Goal: Transaction & Acquisition: Purchase product/service

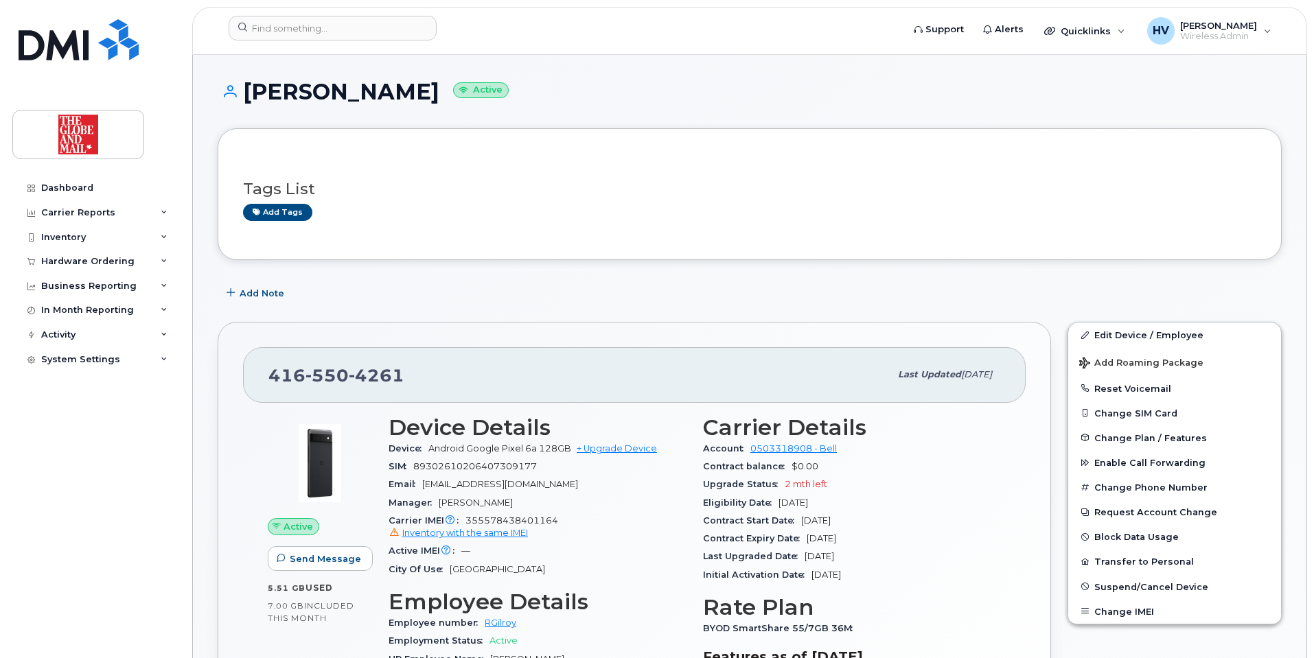
scroll to position [206, 0]
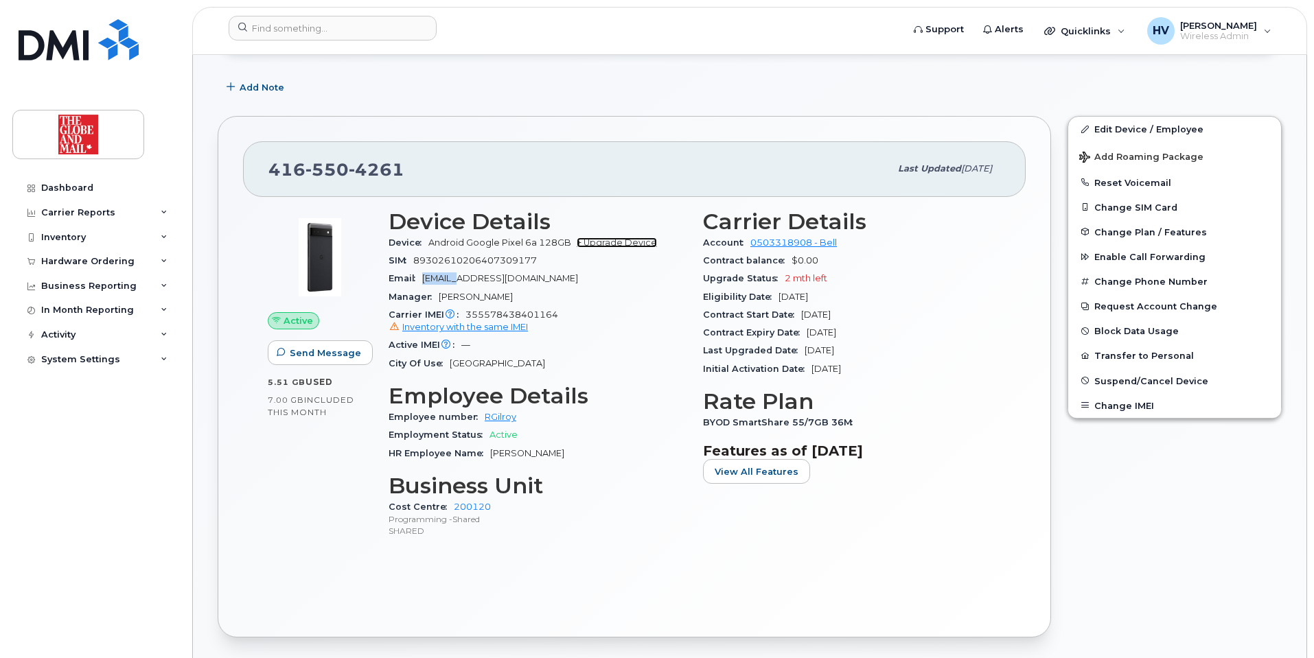
click at [614, 242] on link "+ Upgrade Device" at bounding box center [617, 243] width 80 height 10
drag, startPoint x: 269, startPoint y: 166, endPoint x: 396, endPoint y: 168, distance: 127.0
click at [396, 168] on span "416 550 4261" at bounding box center [336, 169] width 136 height 21
copy span "416 550 4261"
click at [627, 238] on link "+ Upgrade Device" at bounding box center [617, 243] width 80 height 10
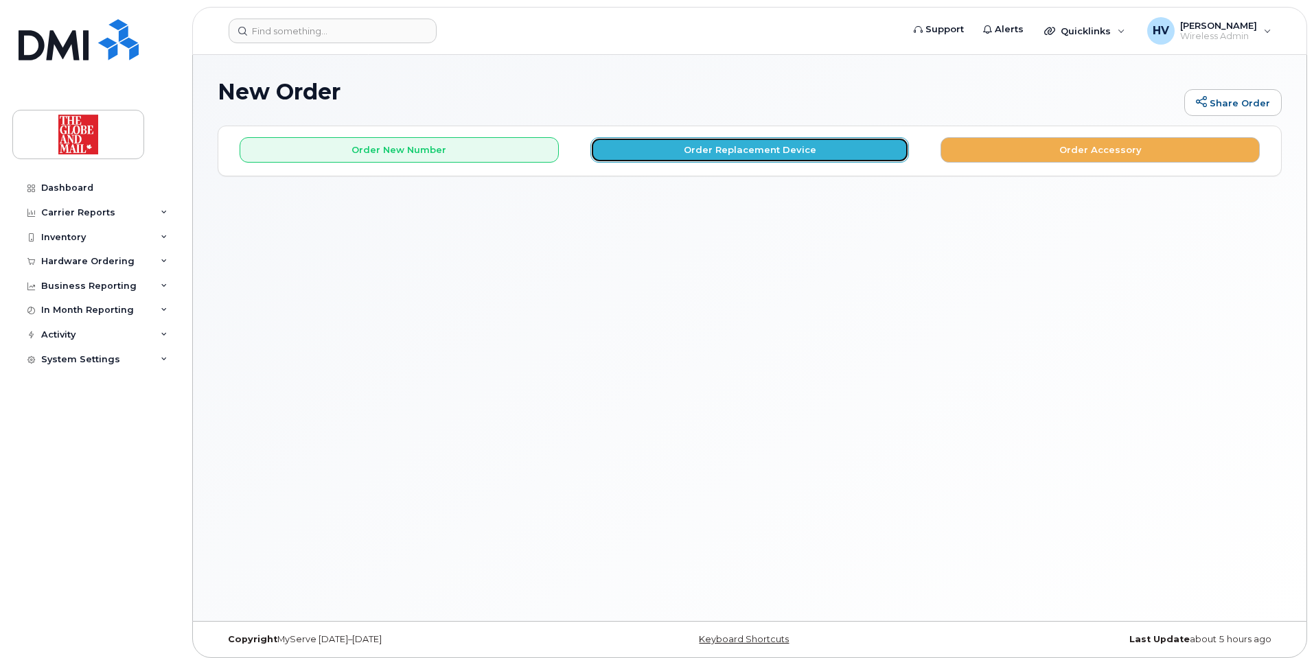
click at [746, 147] on button "Order Replacement Device" at bounding box center [749, 149] width 319 height 25
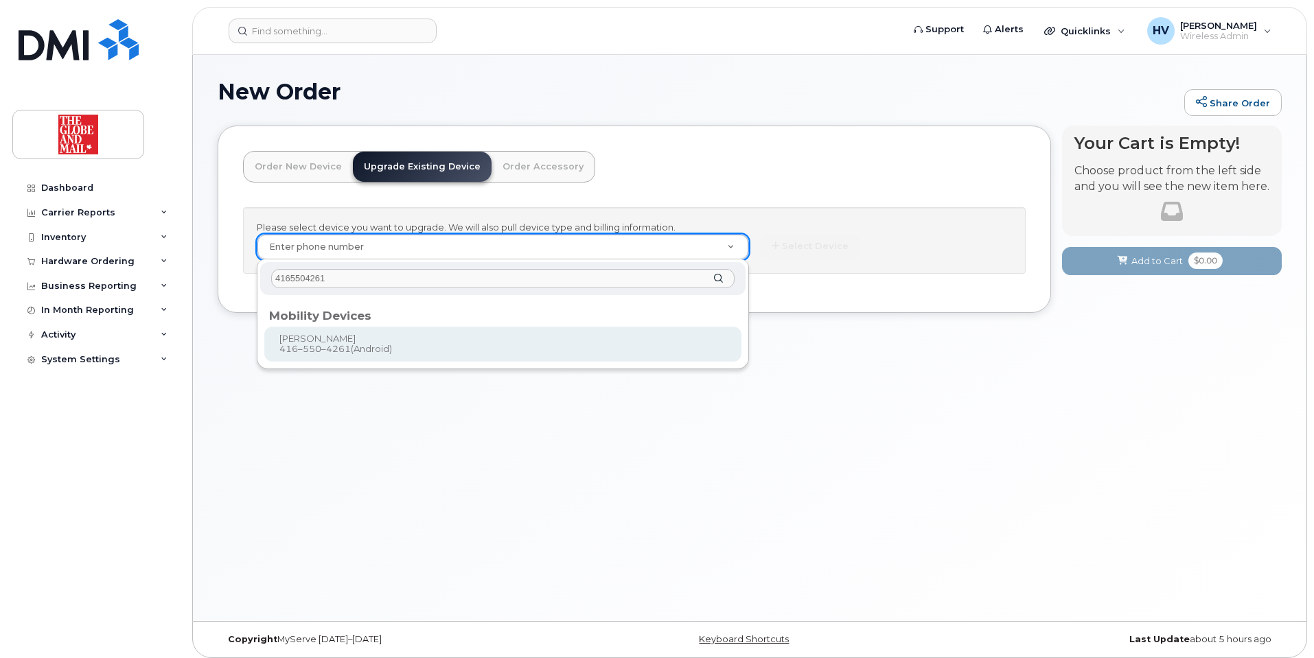
type input "4165504261"
type input "243843"
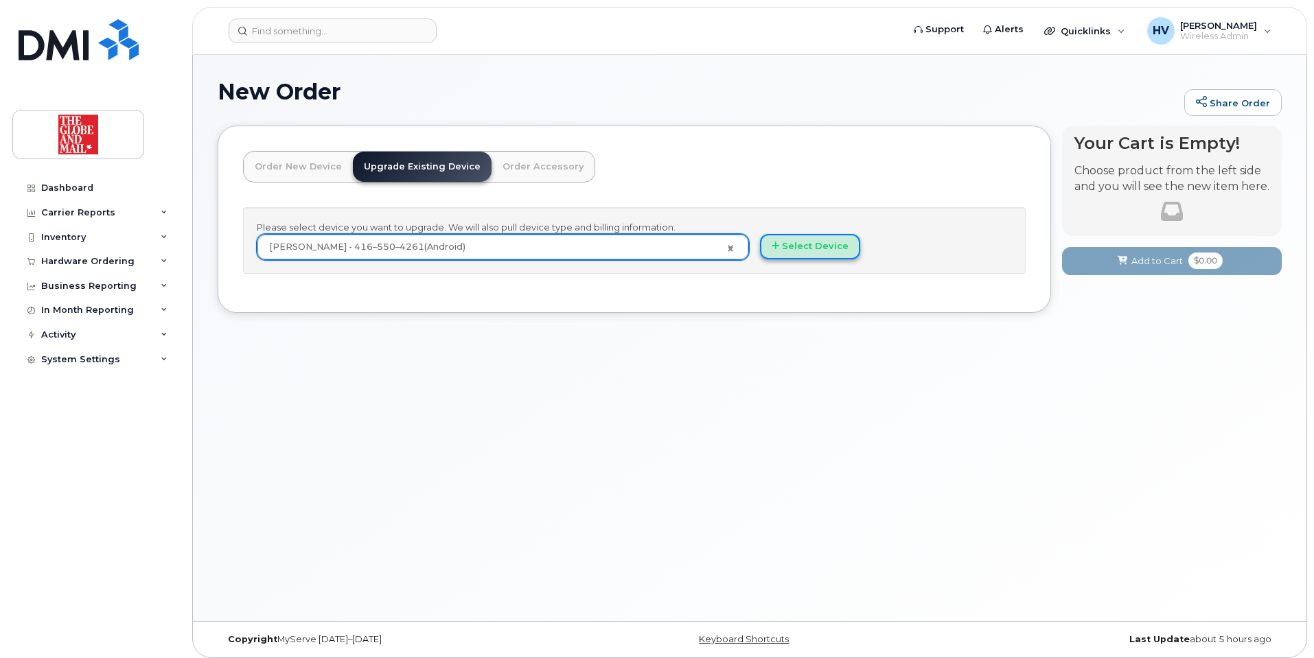
click at [816, 244] on button "Select Device" at bounding box center [810, 246] width 100 height 25
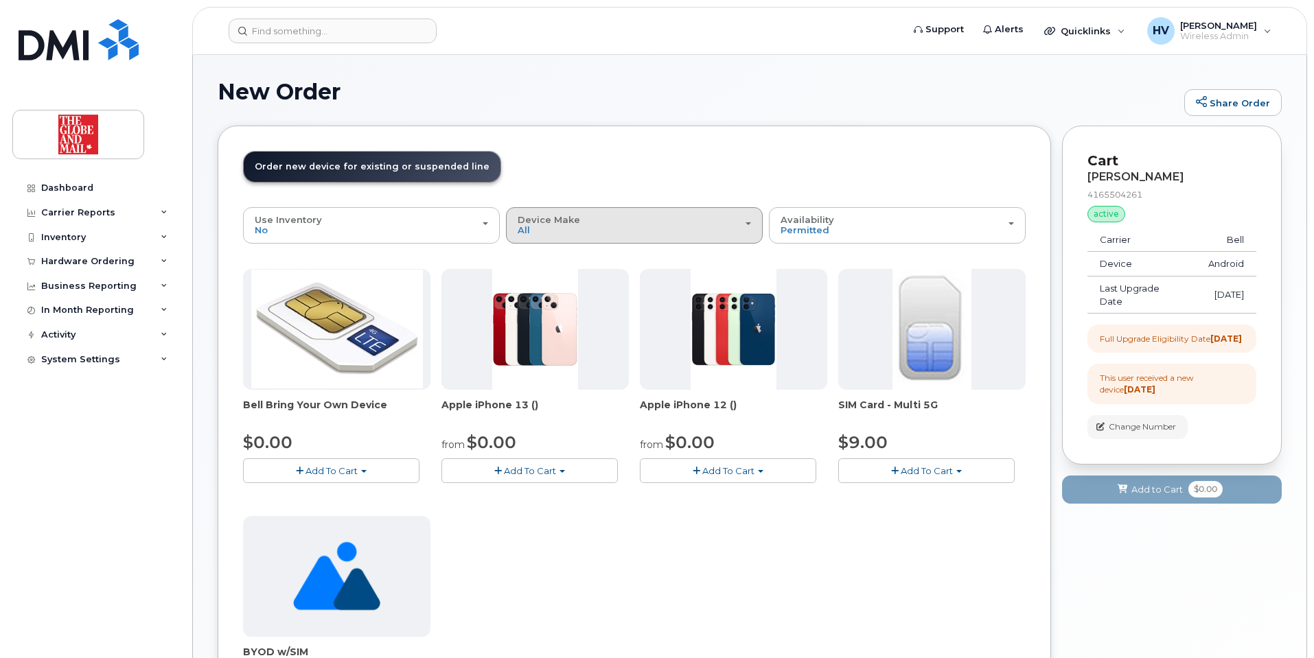
click at [749, 224] on span "button" at bounding box center [748, 223] width 5 height 3
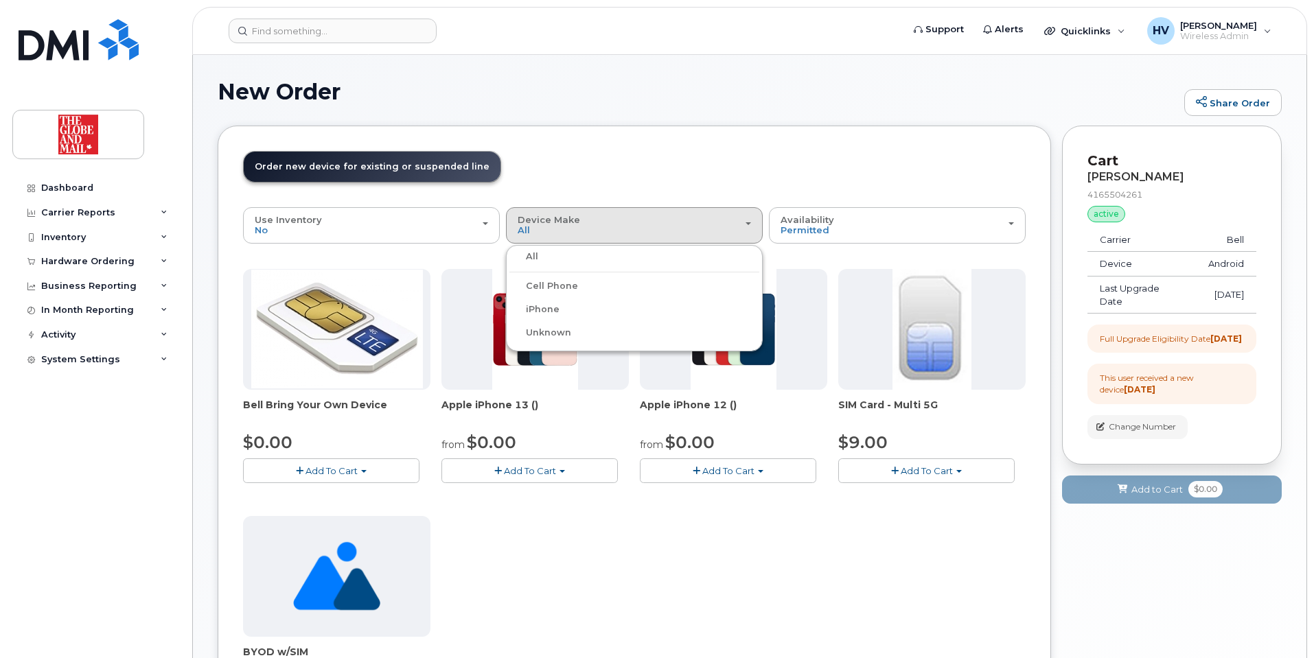
click at [538, 257] on label "All" at bounding box center [523, 257] width 29 height 16
click at [0, 0] on input "All" at bounding box center [0, 0] width 0 height 0
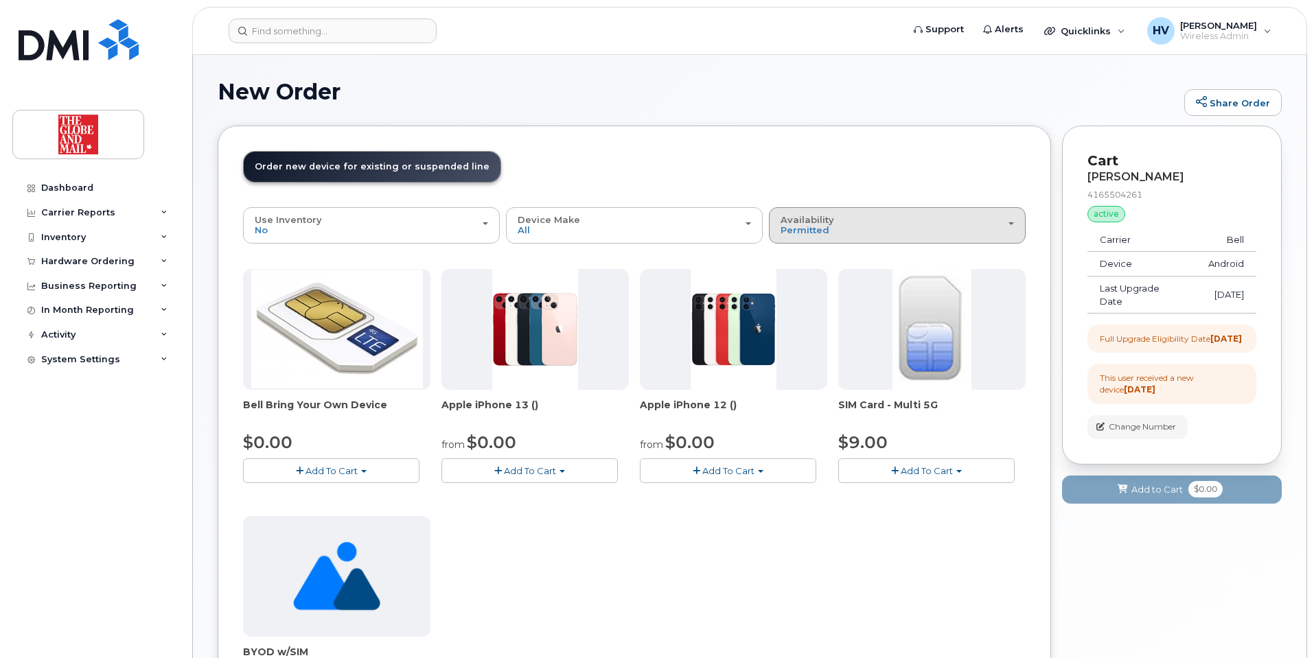
click at [888, 231] on div "Availability Permitted All" at bounding box center [897, 225] width 233 height 21
click at [790, 275] on label "All" at bounding box center [786, 280] width 29 height 16
click at [0, 0] on input "All" at bounding box center [0, 0] width 0 height 0
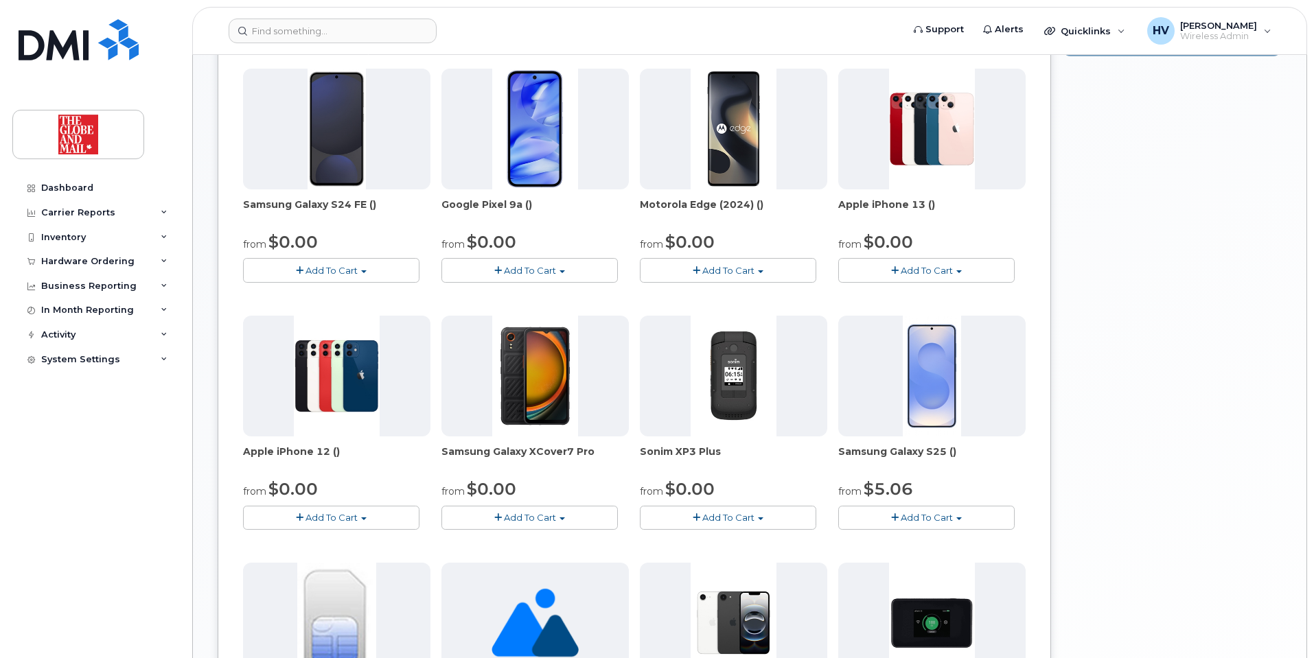
scroll to position [481, 0]
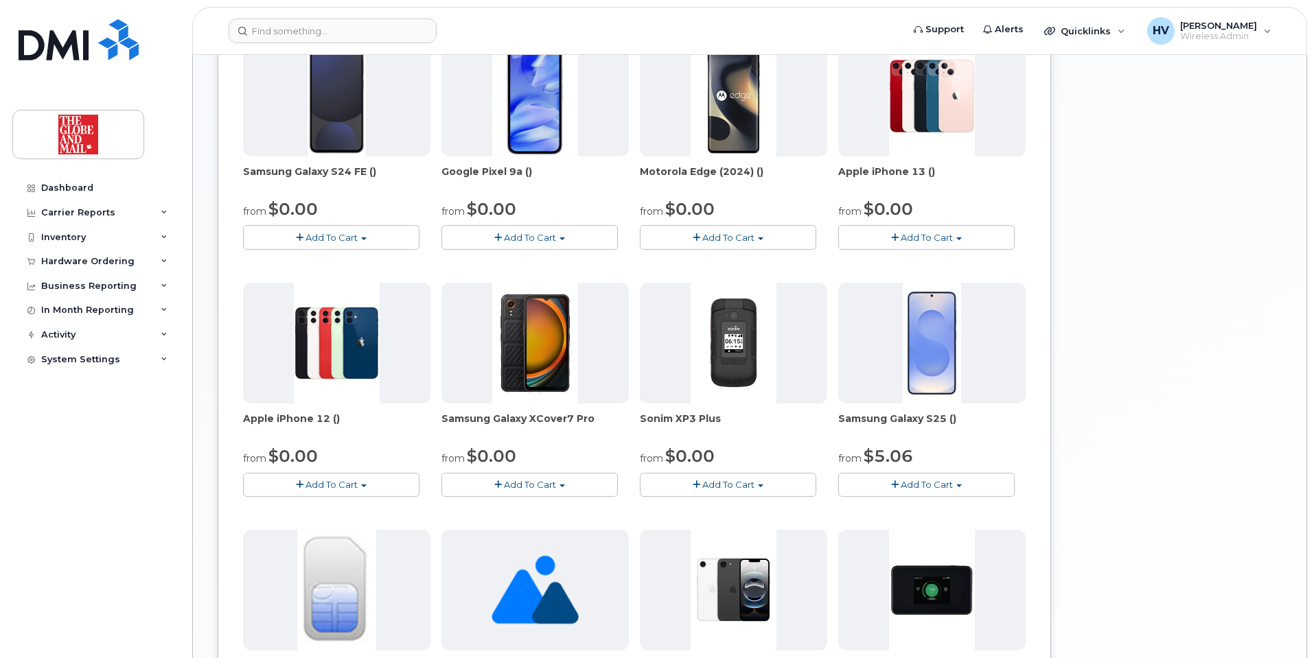
click at [925, 477] on button "Add To Cart" at bounding box center [926, 485] width 176 height 24
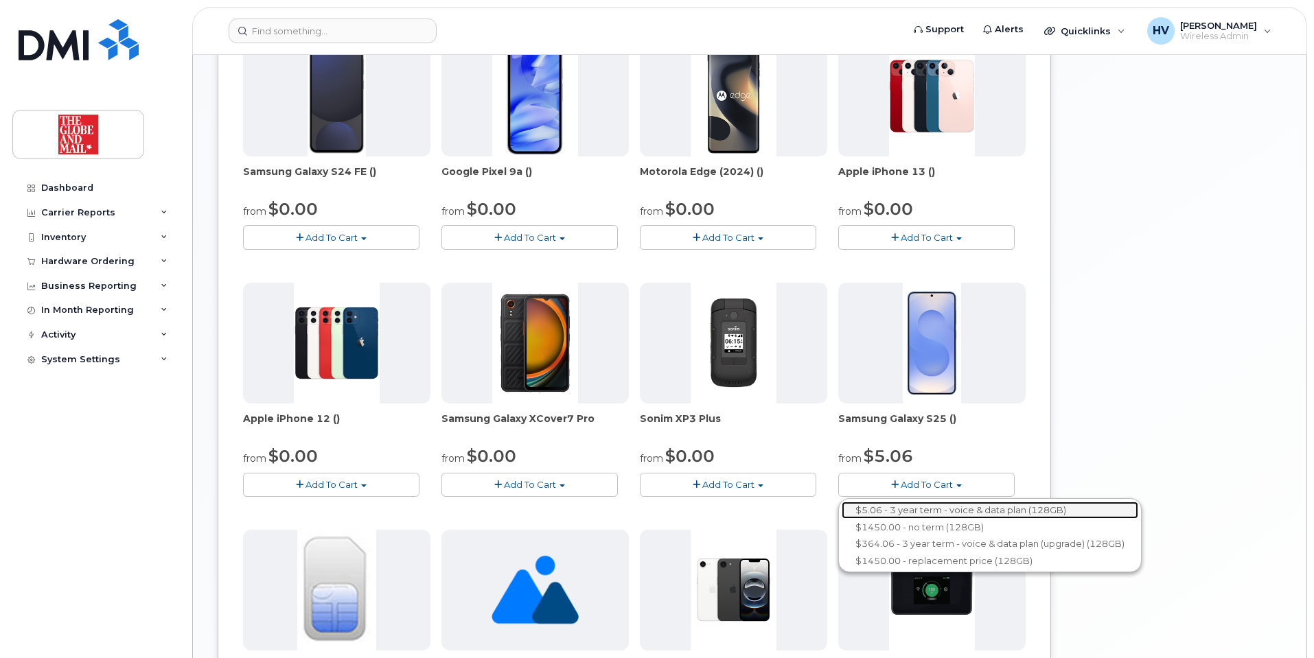
click at [906, 507] on link "$5.06 - 3 year term - voice & data plan (128GB)" at bounding box center [990, 510] width 297 height 17
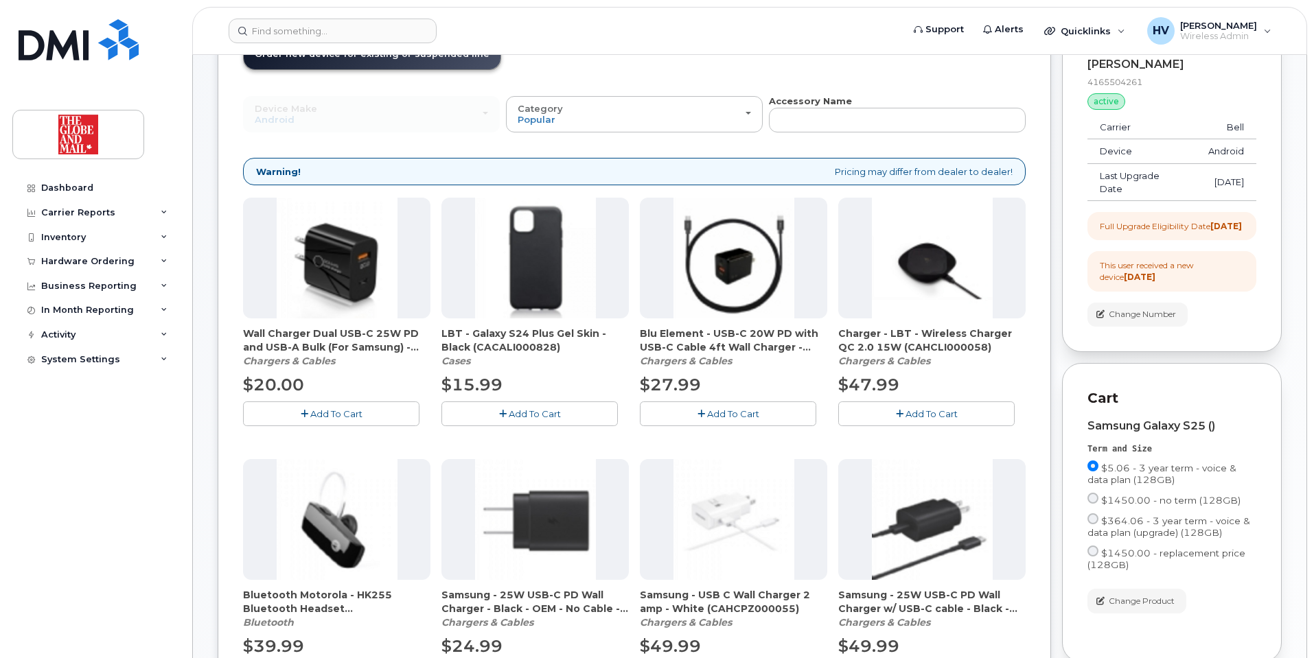
scroll to position [111, 0]
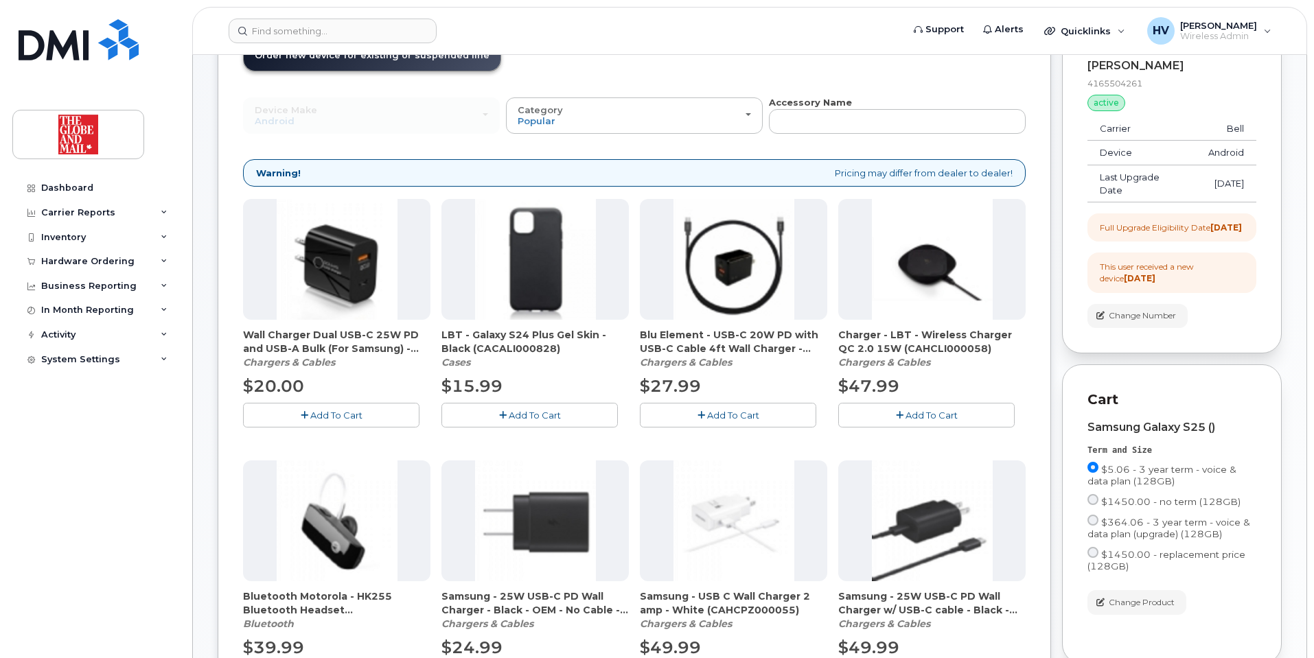
click at [314, 413] on span "Add To Cart" at bounding box center [336, 415] width 52 height 11
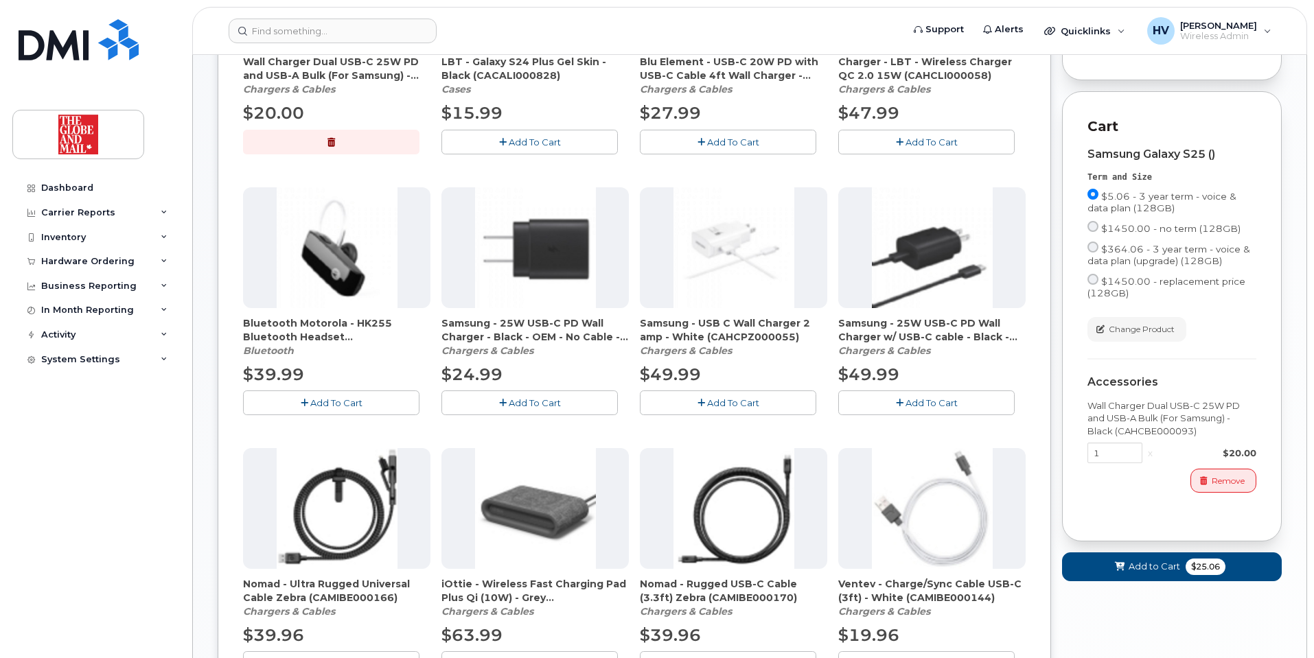
scroll to position [386, 0]
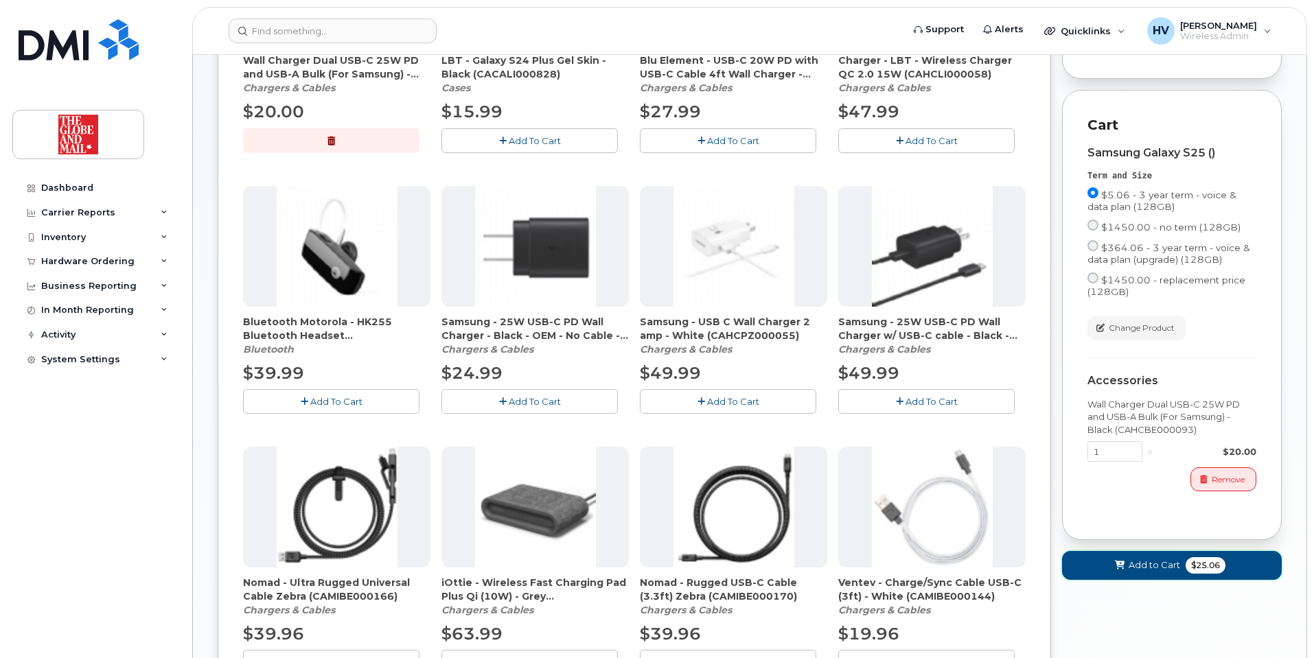
click at [1145, 572] on span "Add to Cart" at bounding box center [1154, 565] width 51 height 13
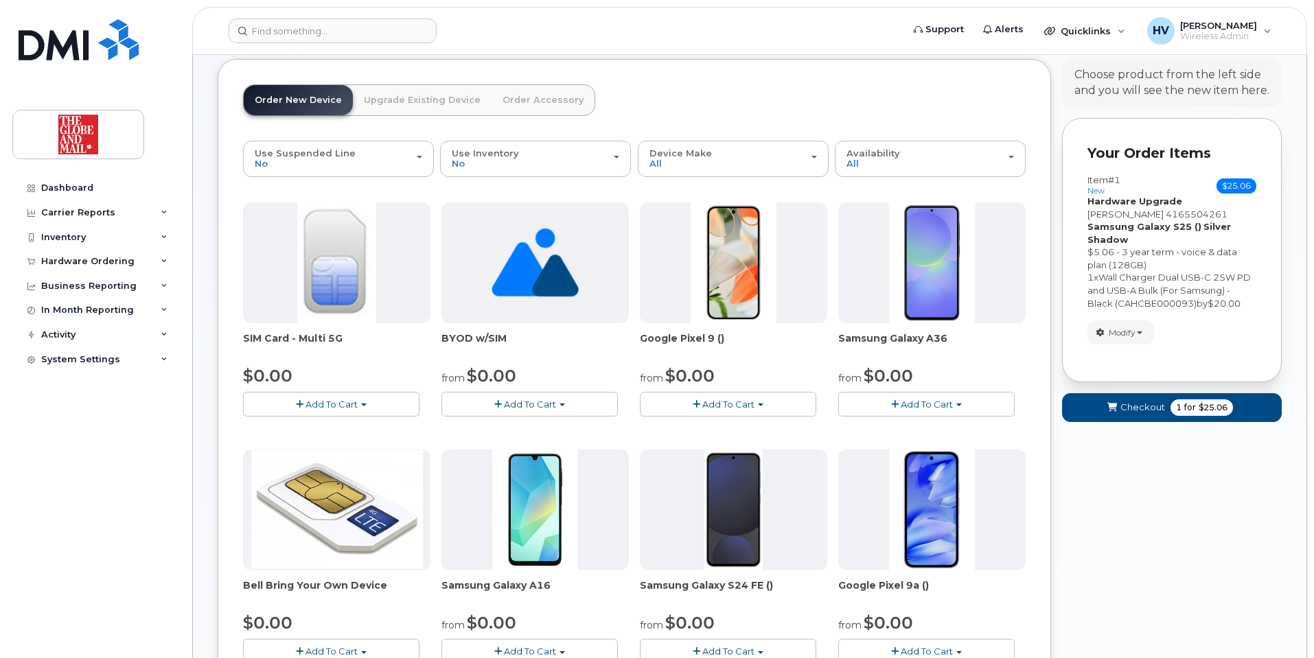
scroll to position [0, 0]
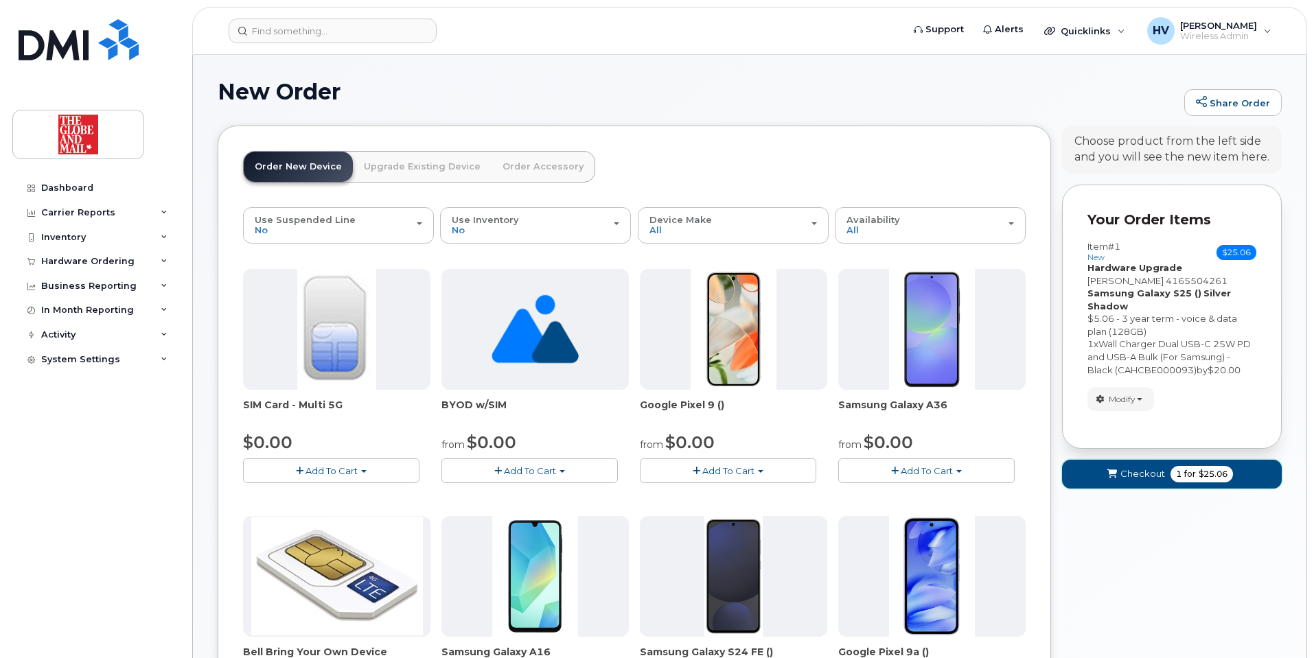
click at [1124, 468] on span "Checkout" at bounding box center [1142, 474] width 45 height 13
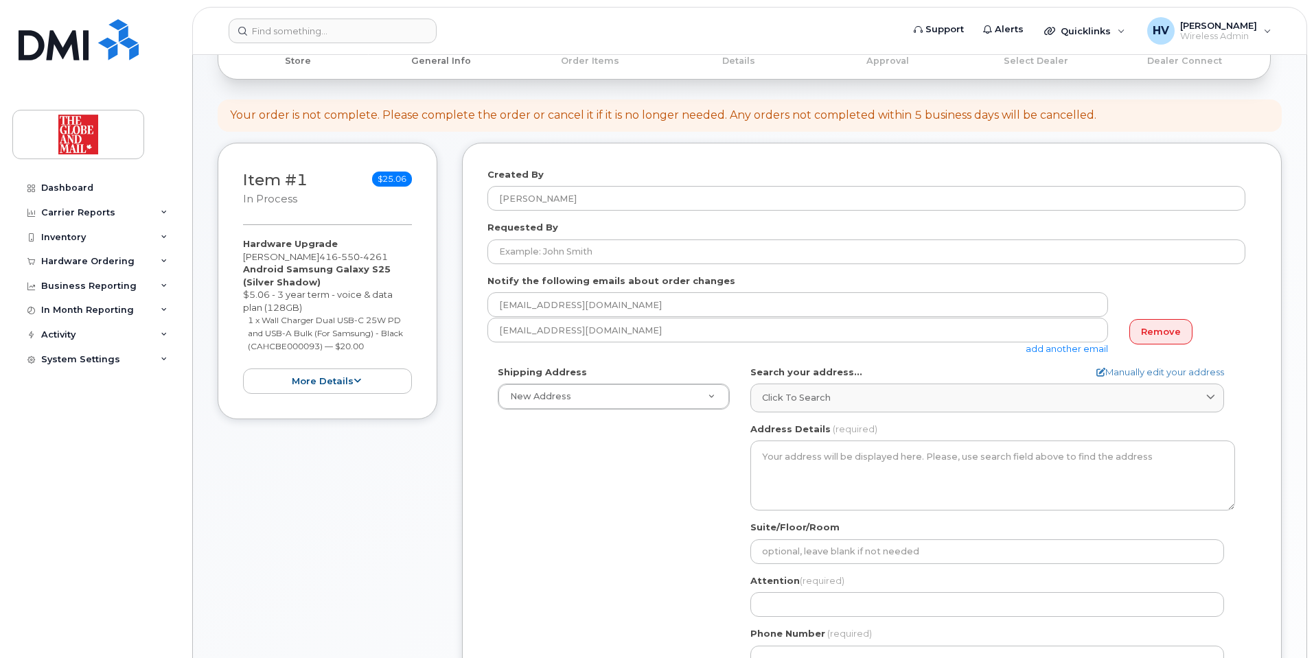
scroll to position [137, 0]
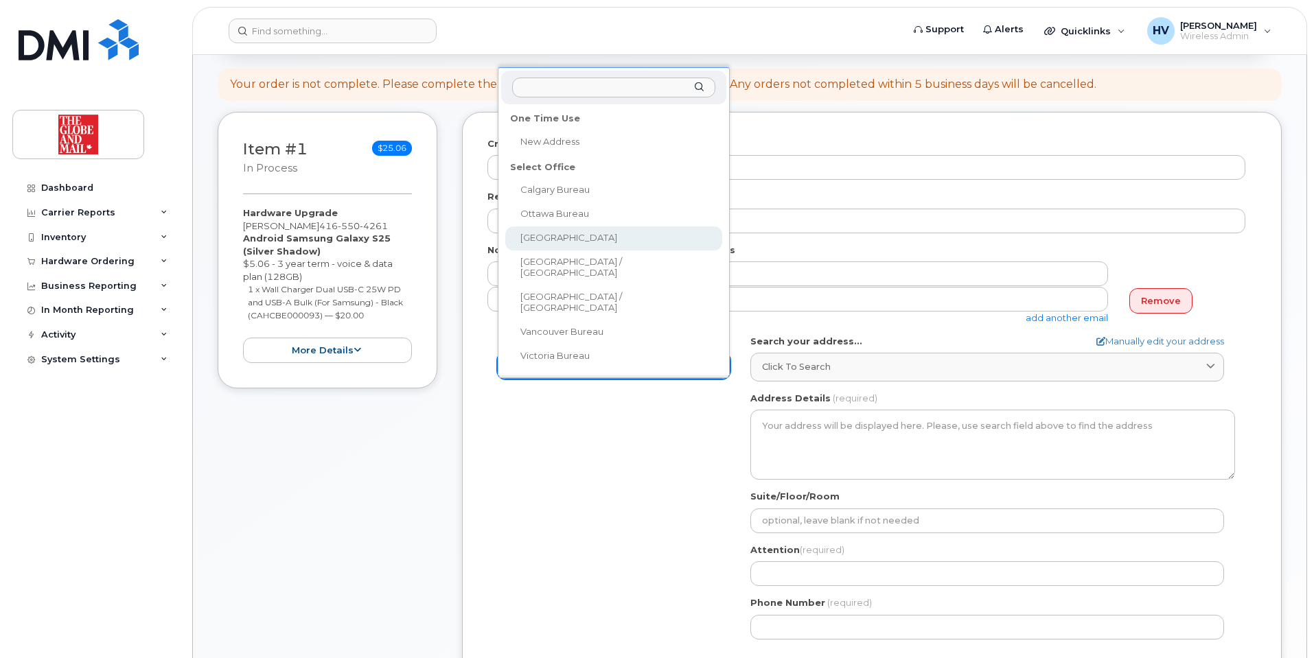
select select
type textarea "[STREET_ADDRESS]"
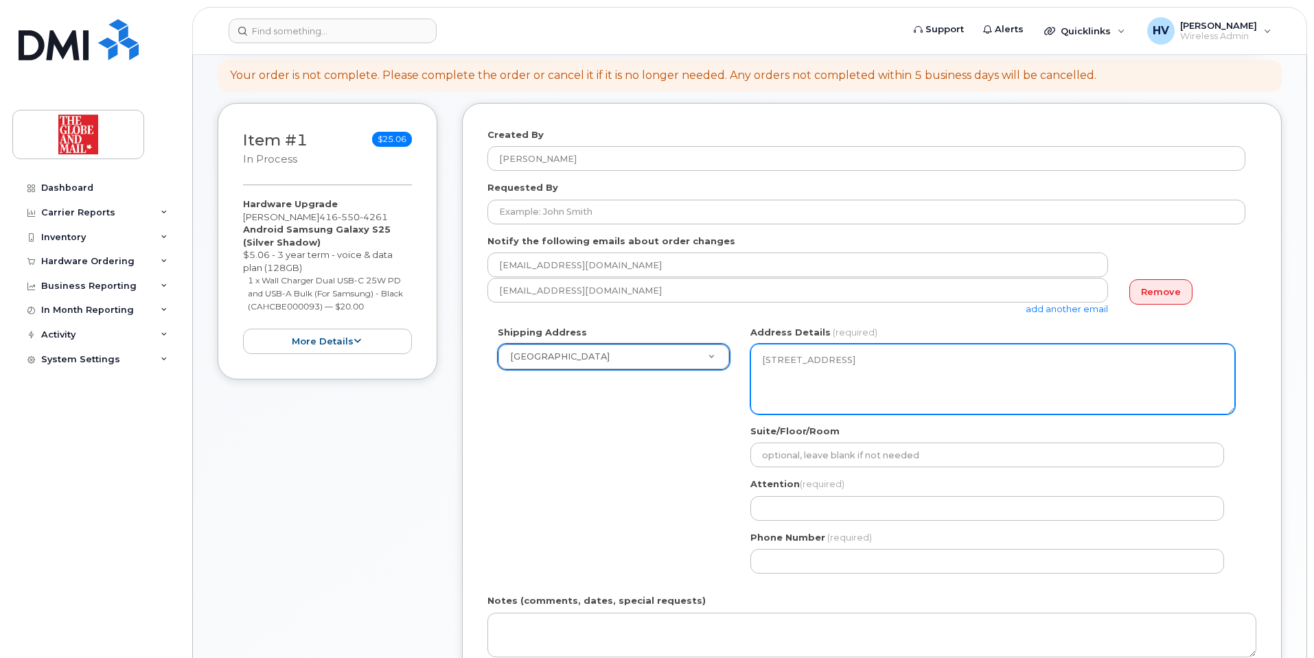
scroll to position [206, 0]
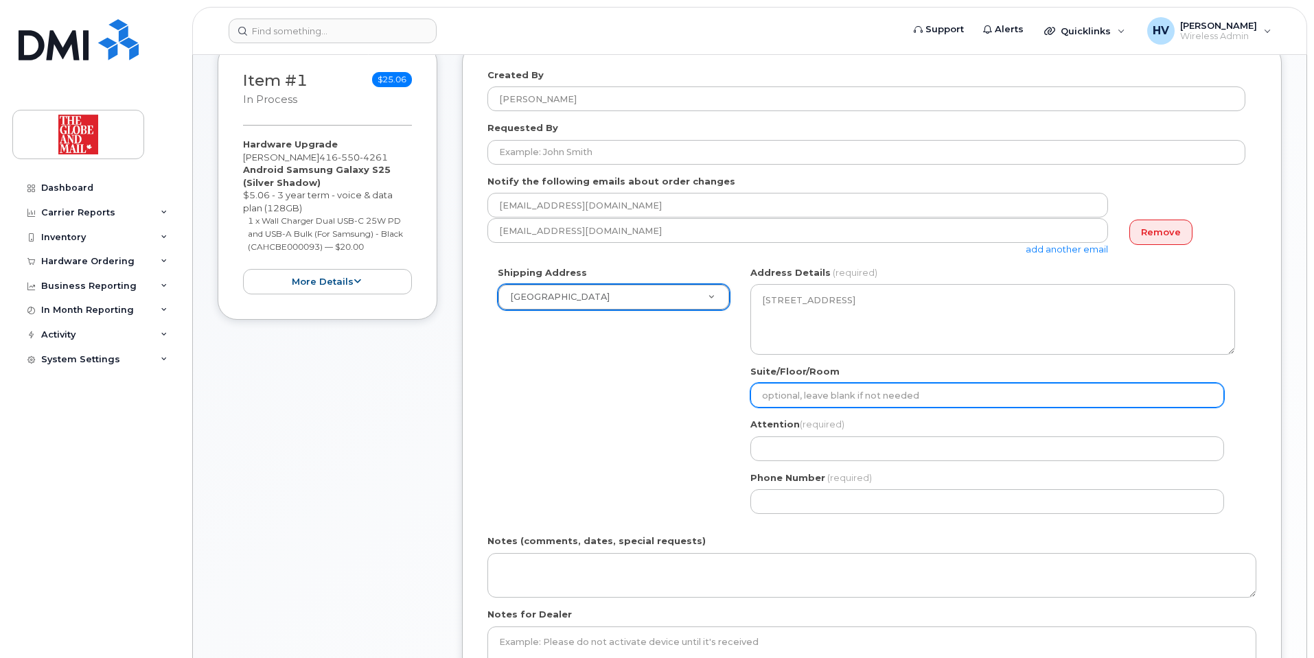
click at [824, 396] on input "Suite/Floor/Room" at bounding box center [987, 395] width 474 height 25
type input "16 floor"
select select
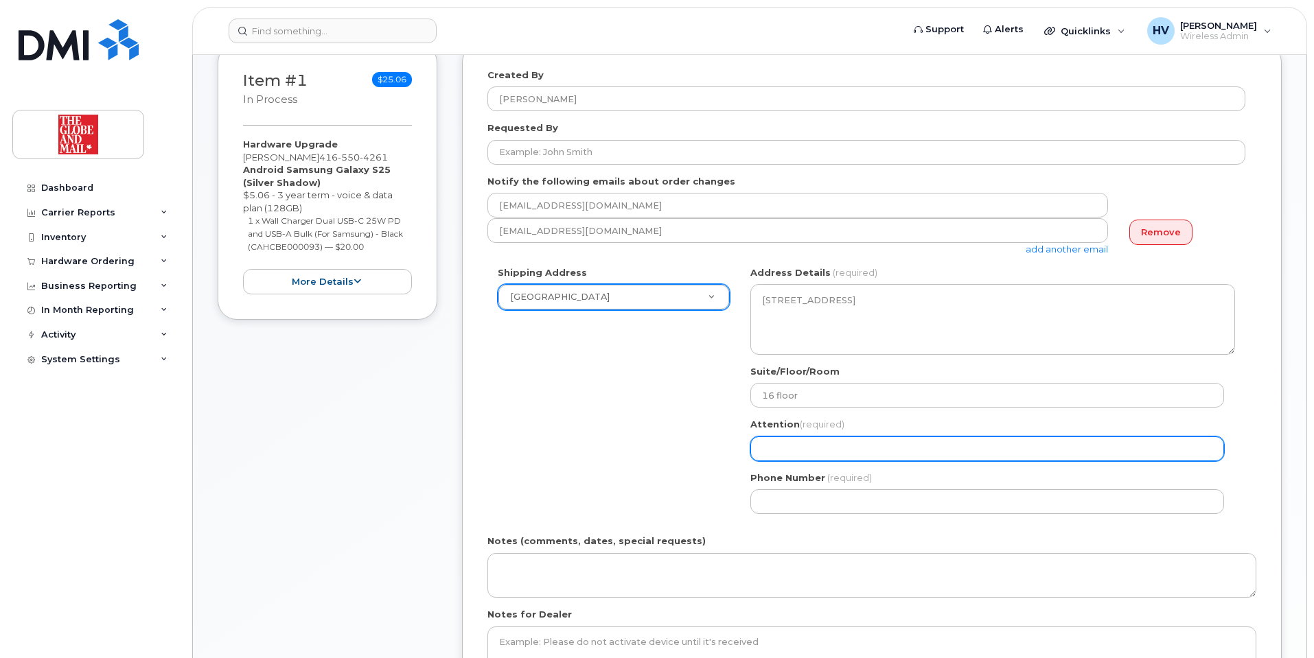
click at [841, 440] on input "Attention (required)" at bounding box center [987, 449] width 474 height 25
type input "[EMAIL_ADDRESS][DOMAIN_NAME]"
select select
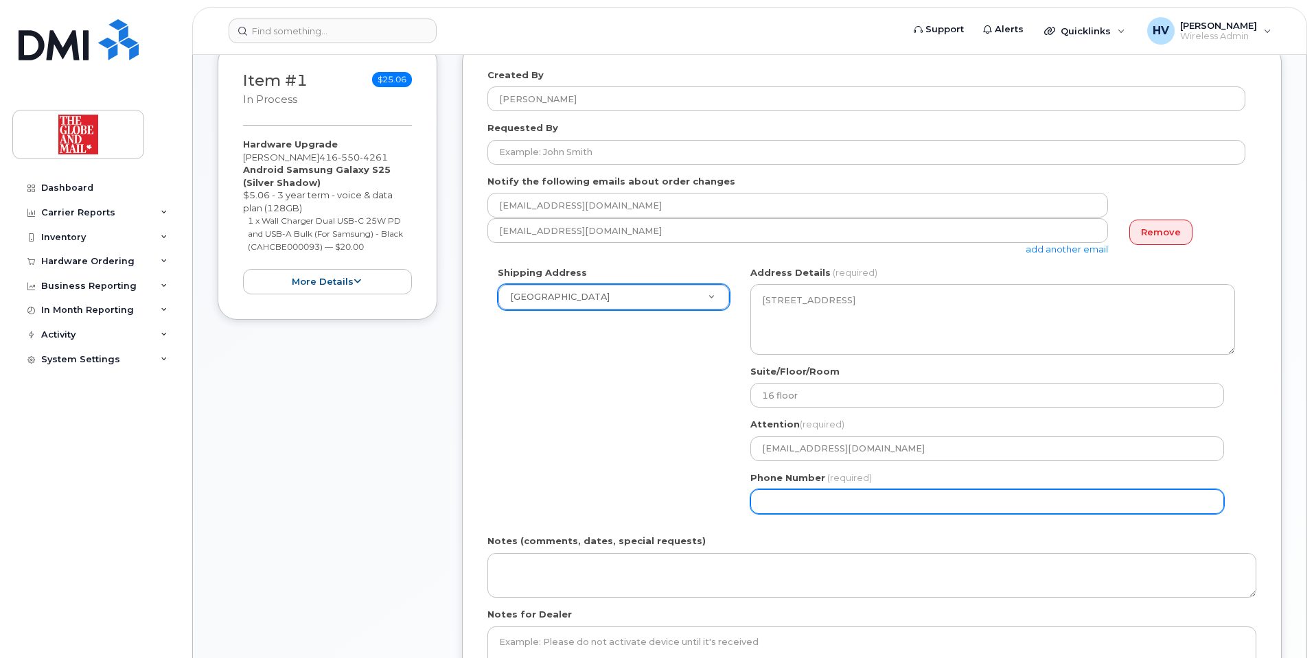
click at [857, 496] on input "Phone Number" at bounding box center [987, 501] width 474 height 25
type input "4165855297"
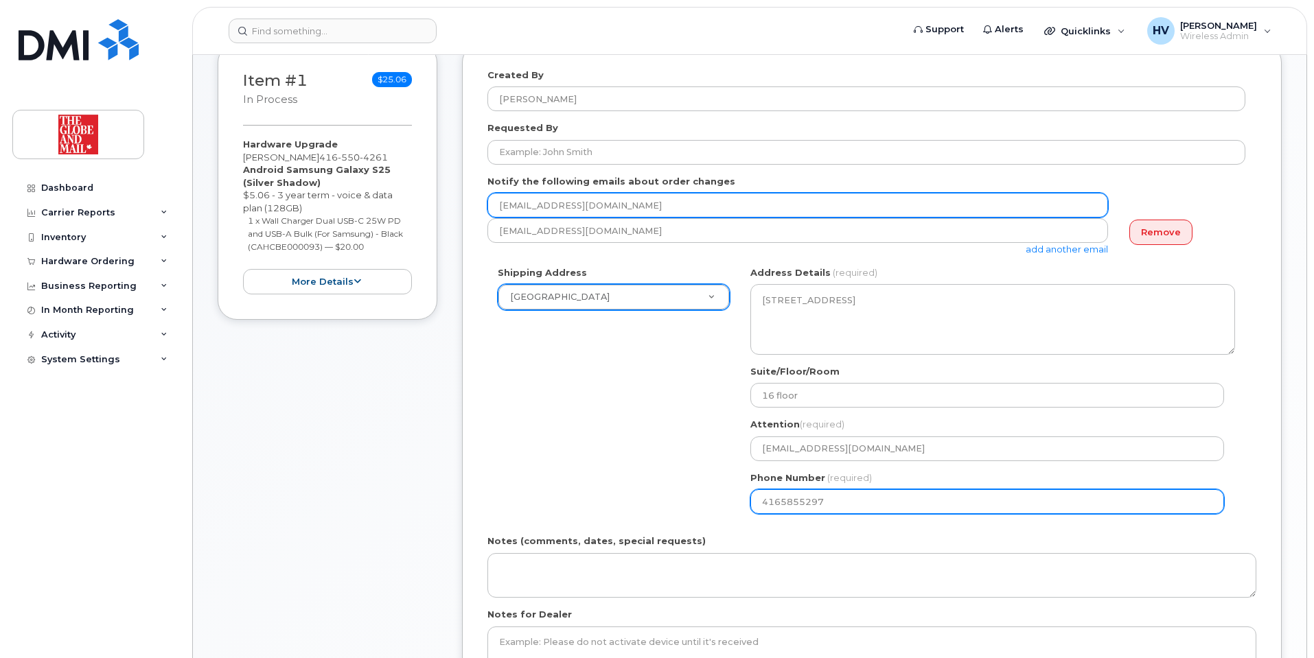
type input "itsupport@globeandmail.com"
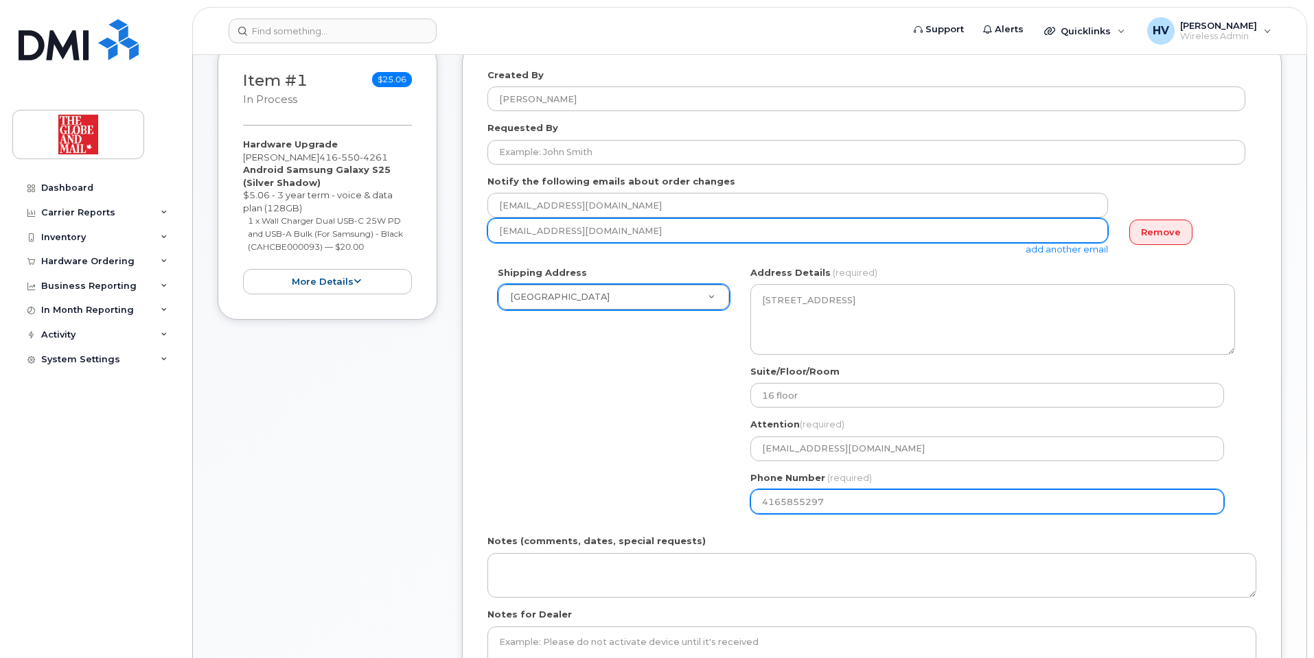
type input "itsupport@globeandmail.com"
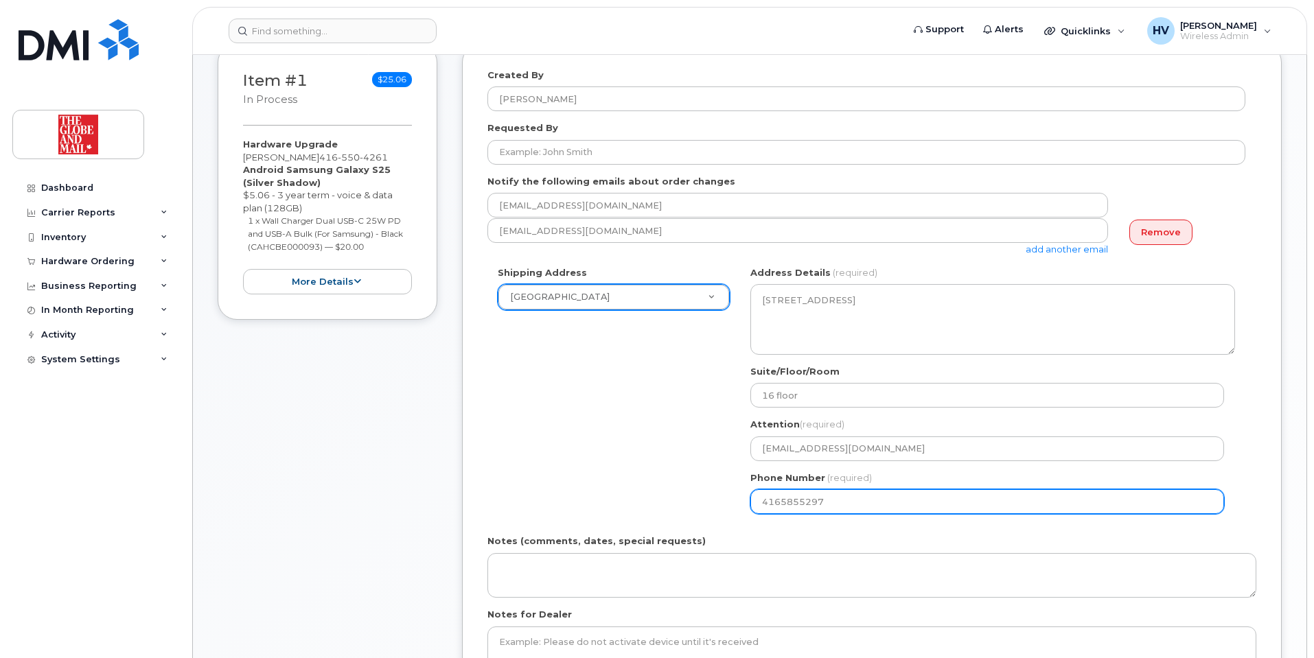
select select
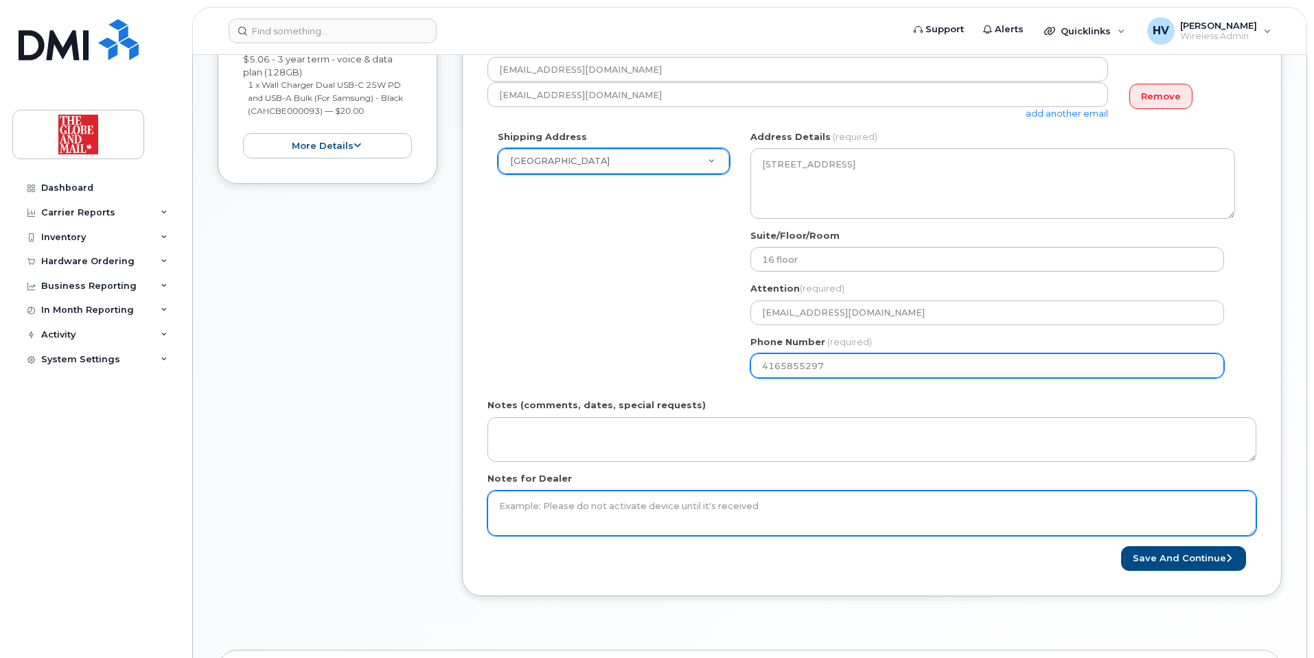
scroll to position [343, 0]
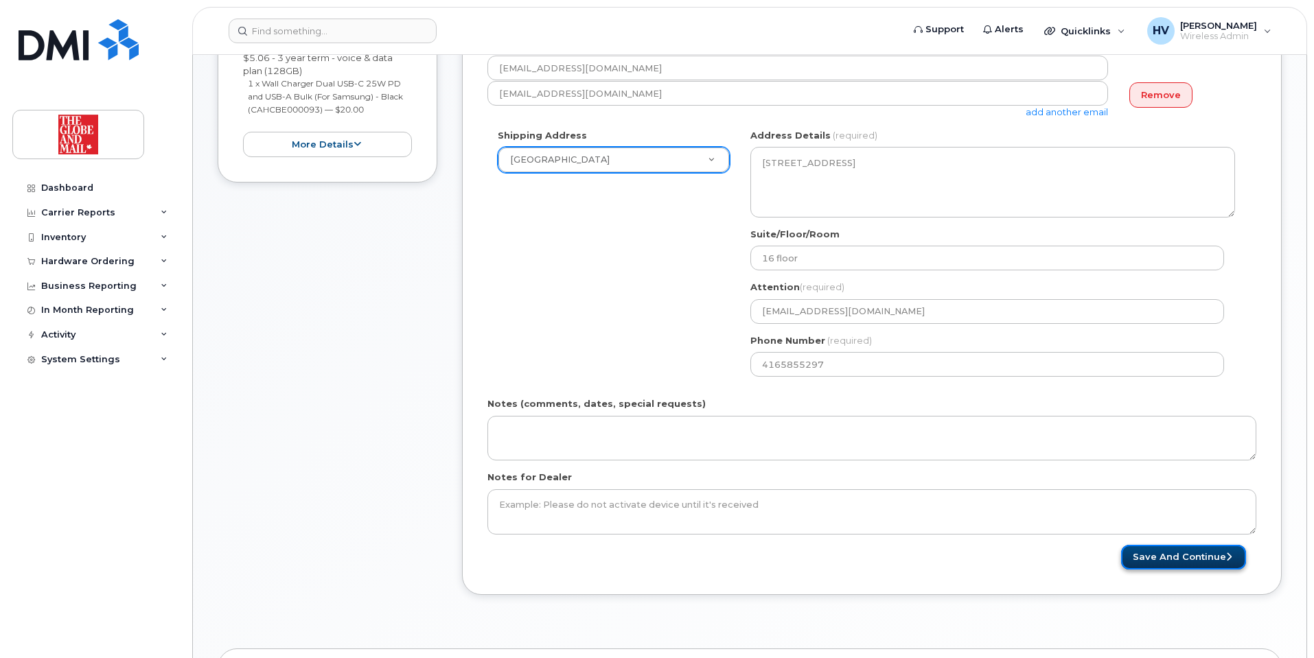
click at [1175, 553] on button "Save and Continue" at bounding box center [1183, 557] width 125 height 25
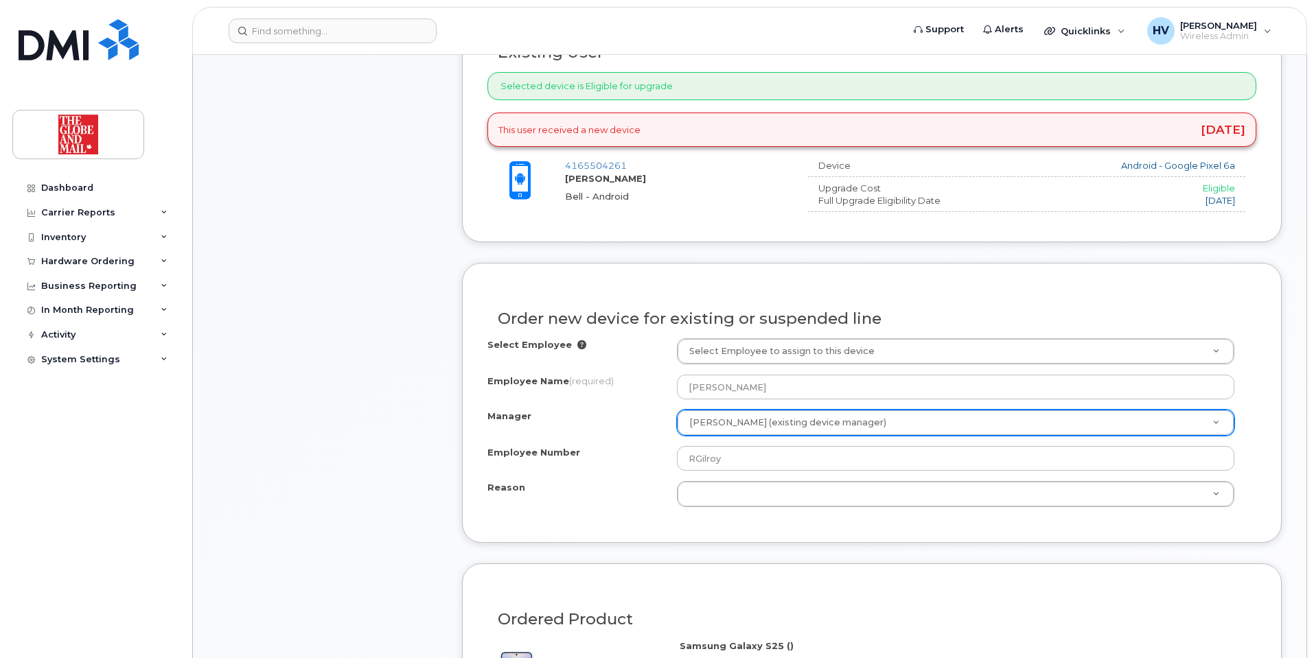
scroll to position [549, 0]
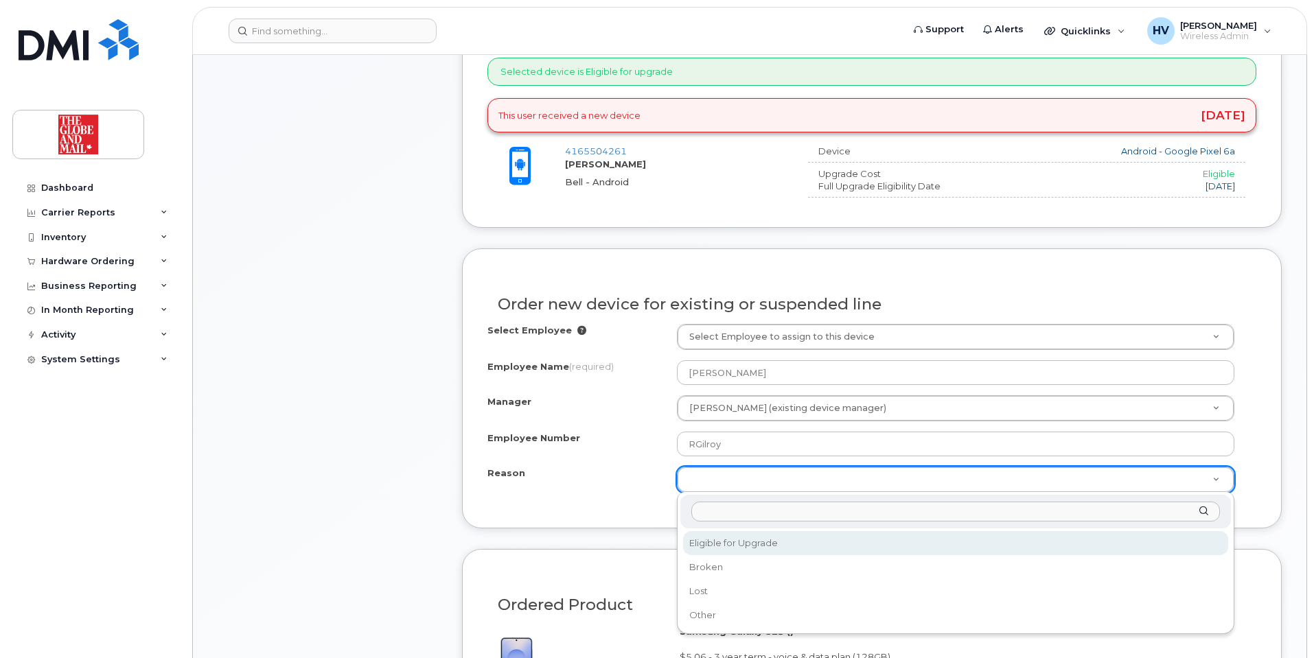
select select "eligible_for_upgrade"
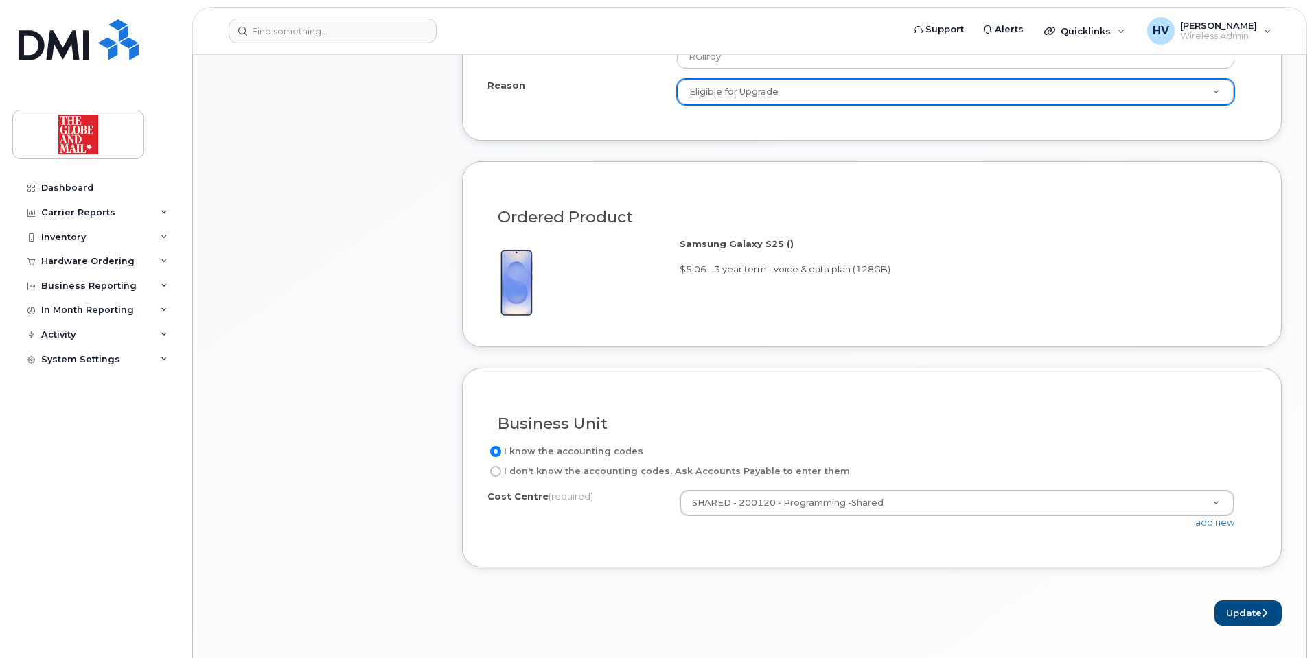
scroll to position [961, 0]
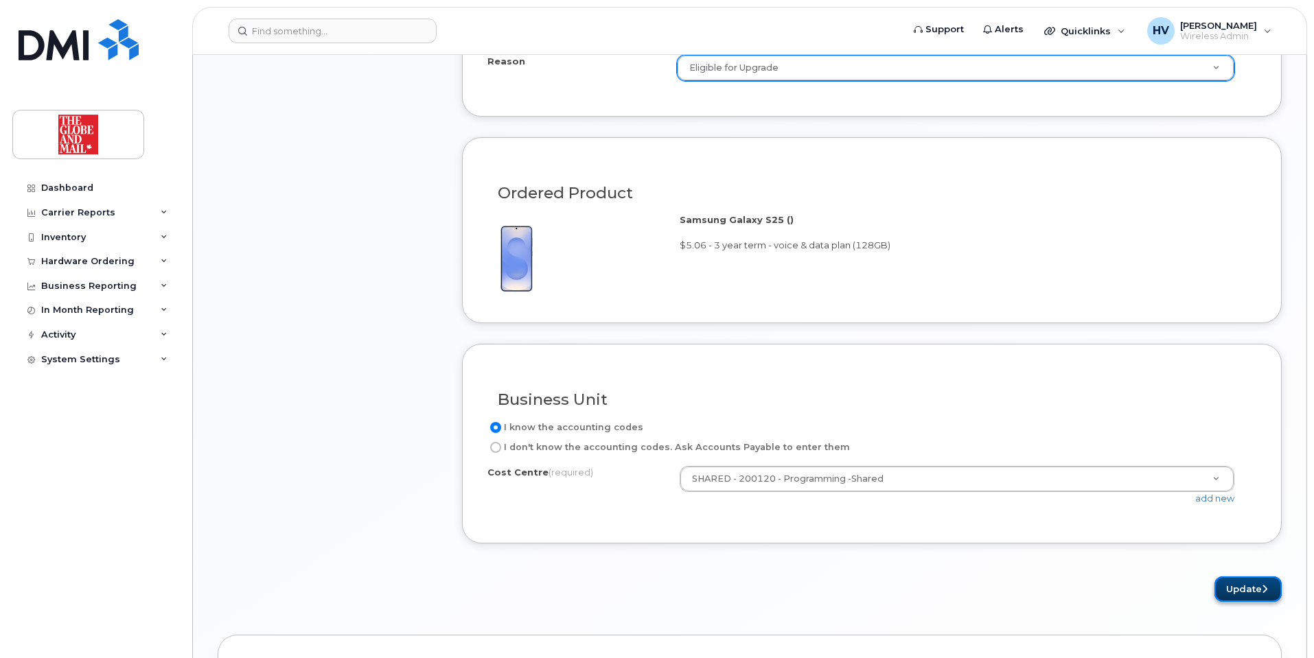
click at [1238, 588] on button "Update" at bounding box center [1247, 589] width 67 height 25
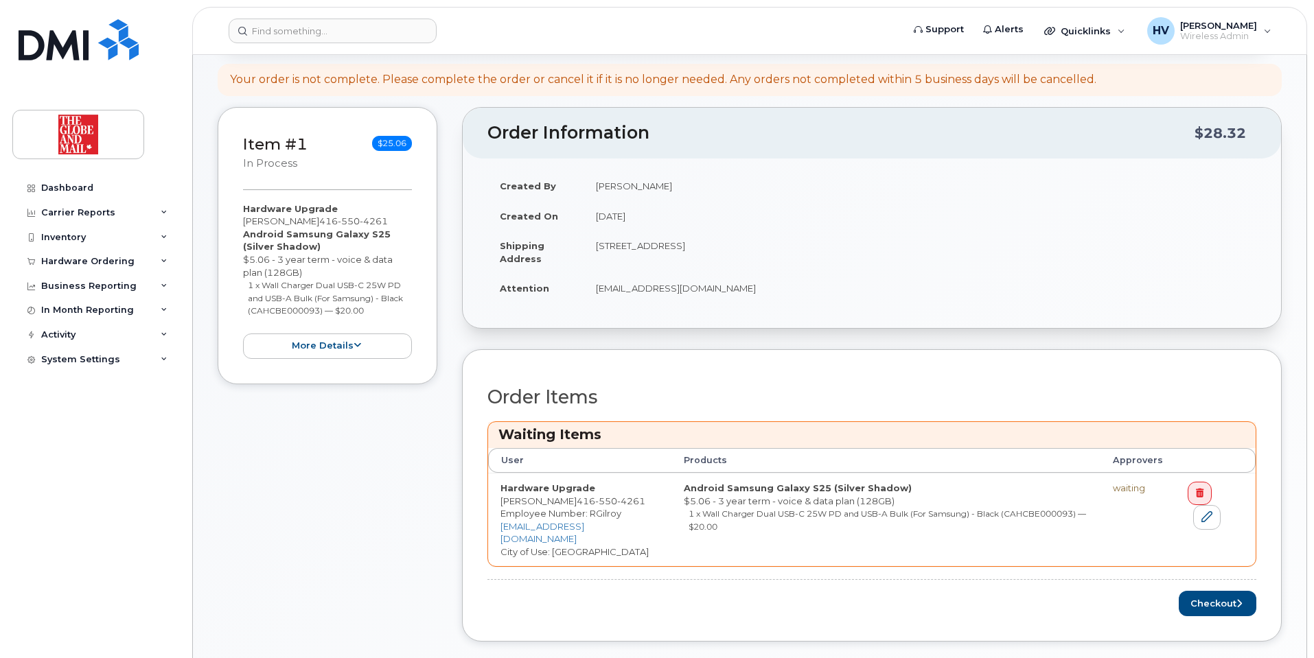
scroll to position [206, 0]
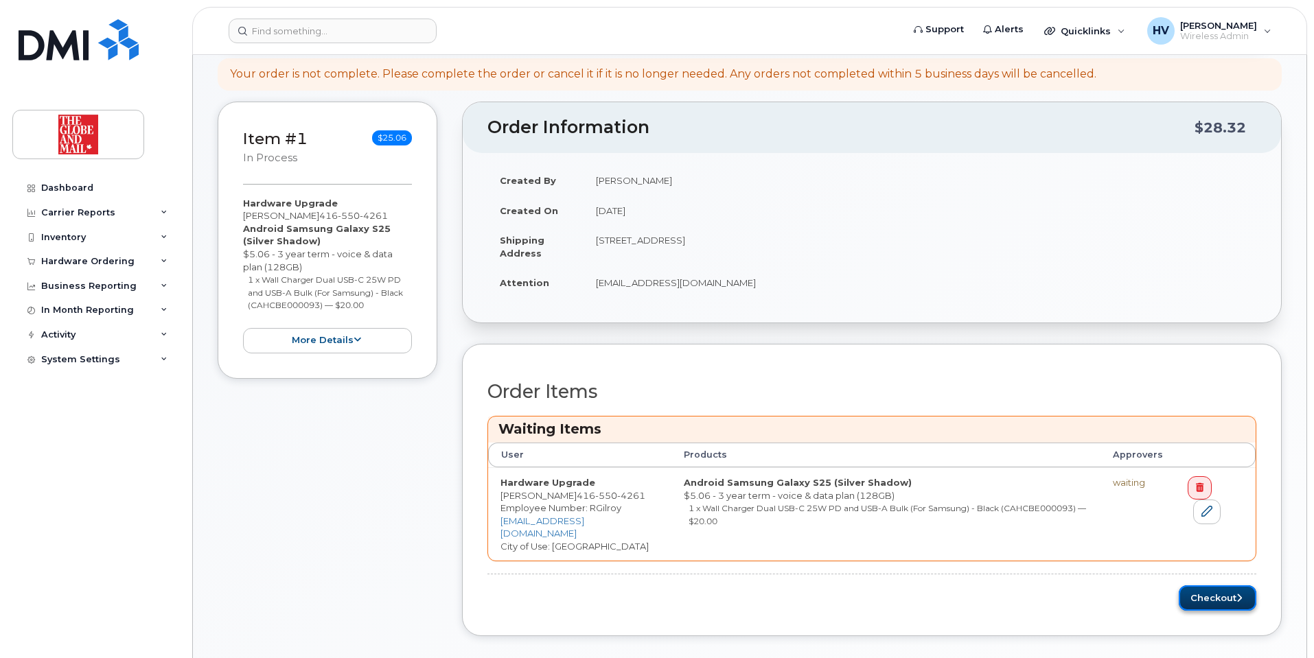
click at [1207, 586] on button "Checkout" at bounding box center [1218, 598] width 78 height 25
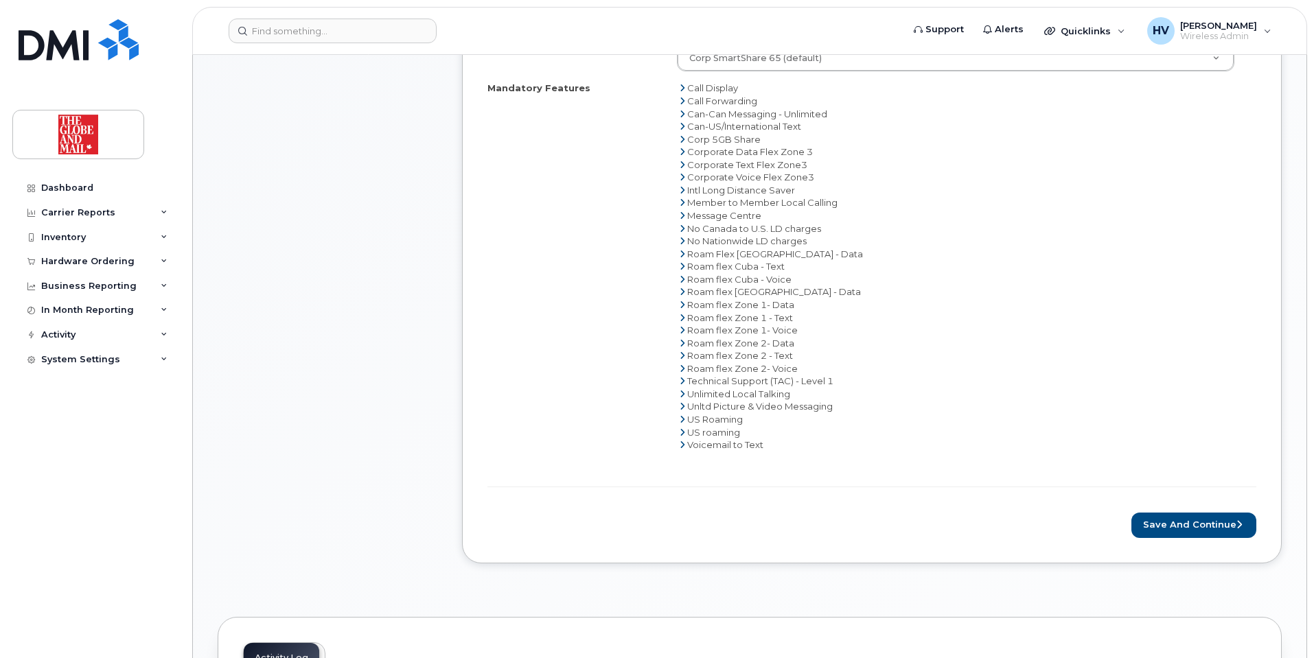
scroll to position [687, 0]
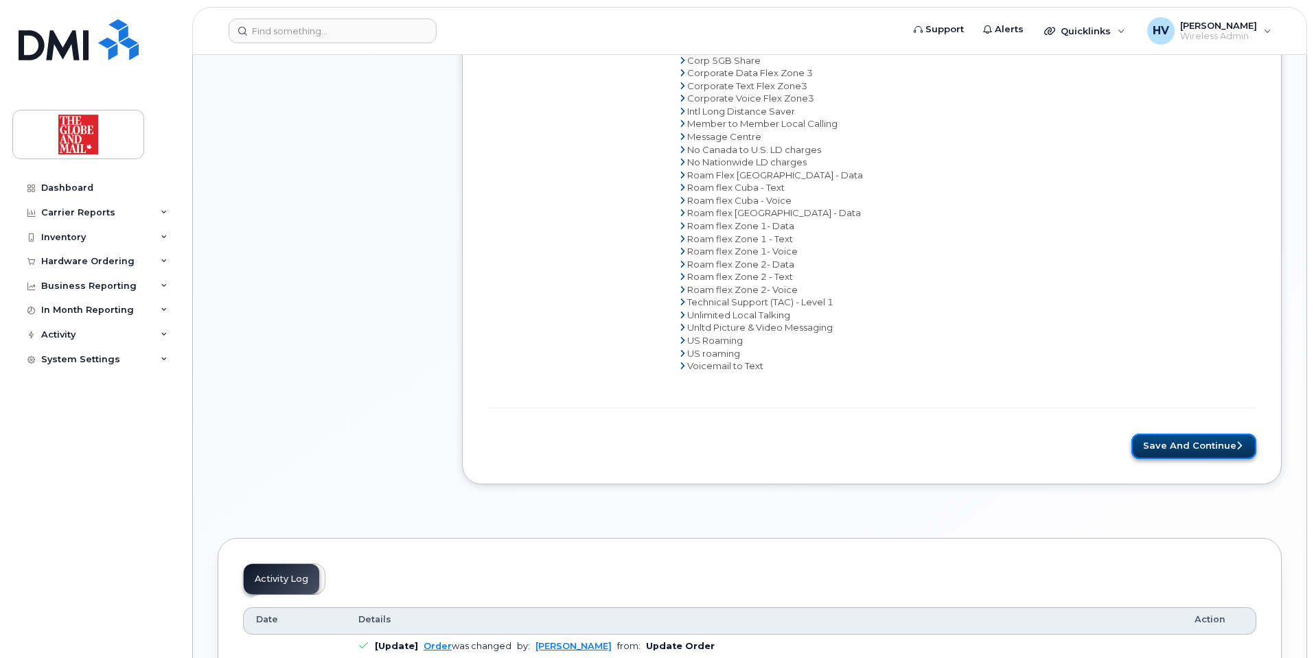
click at [1151, 448] on button "Save and Continue" at bounding box center [1193, 446] width 125 height 25
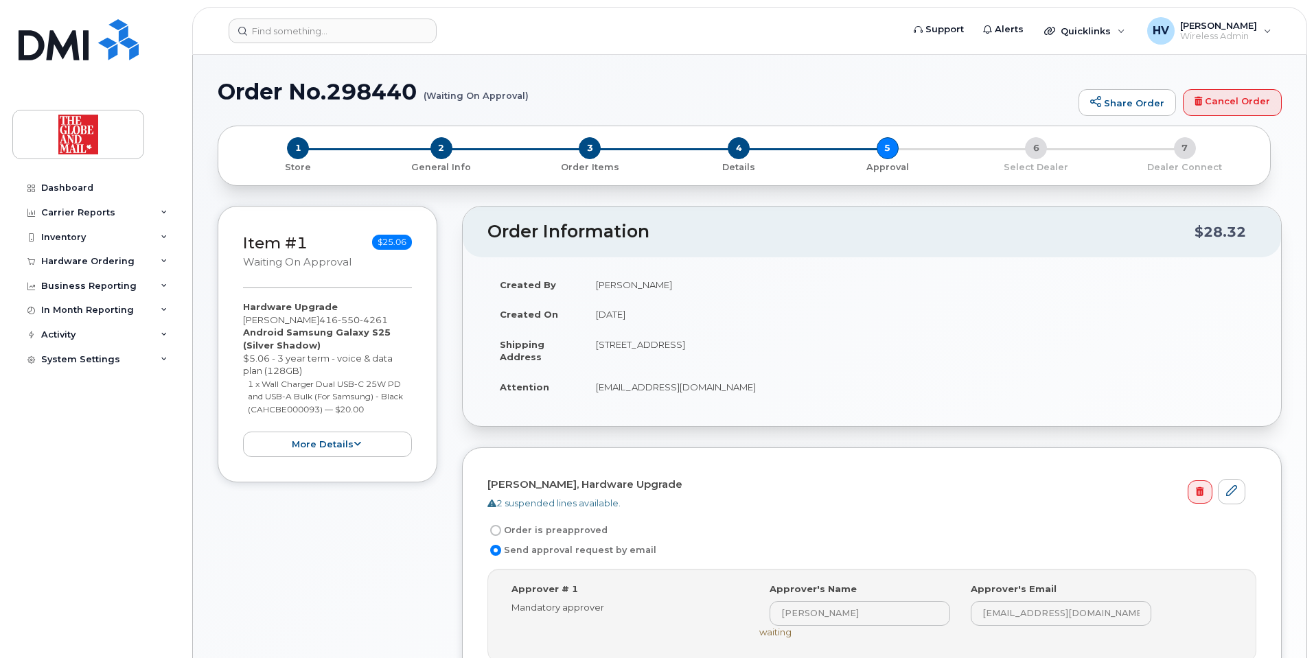
scroll to position [69, 0]
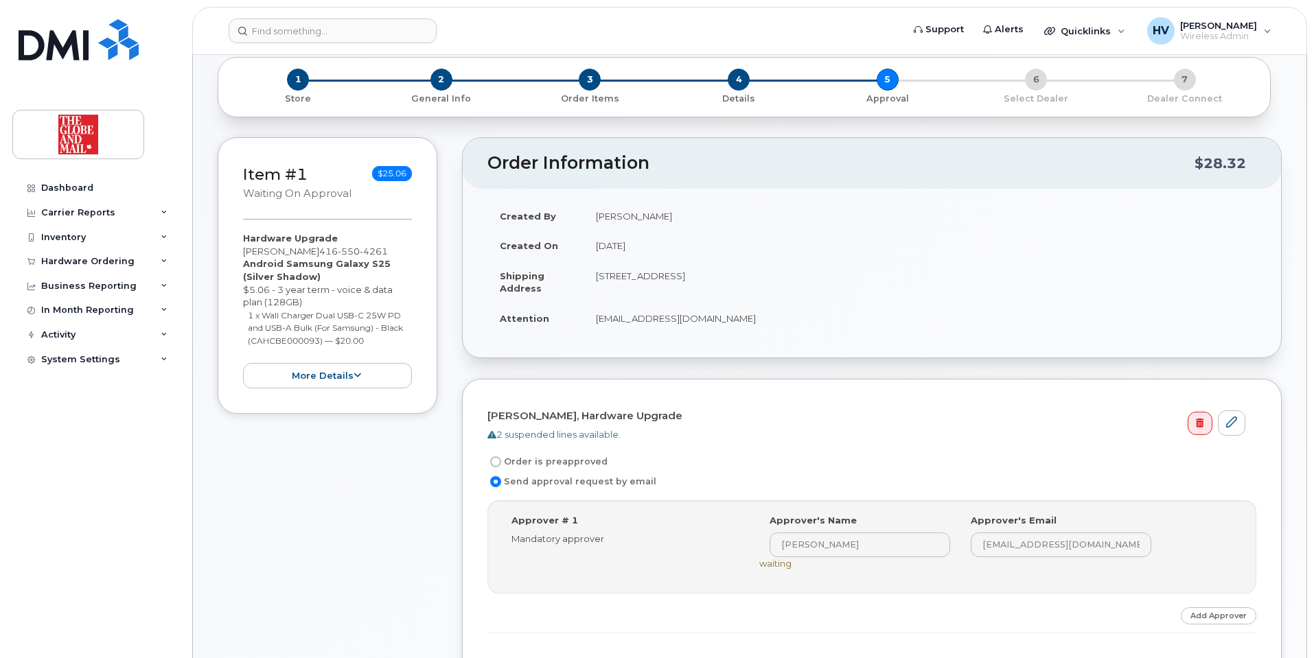
click at [496, 463] on input "Order is preapproved" at bounding box center [495, 462] width 11 height 11
radio input "true"
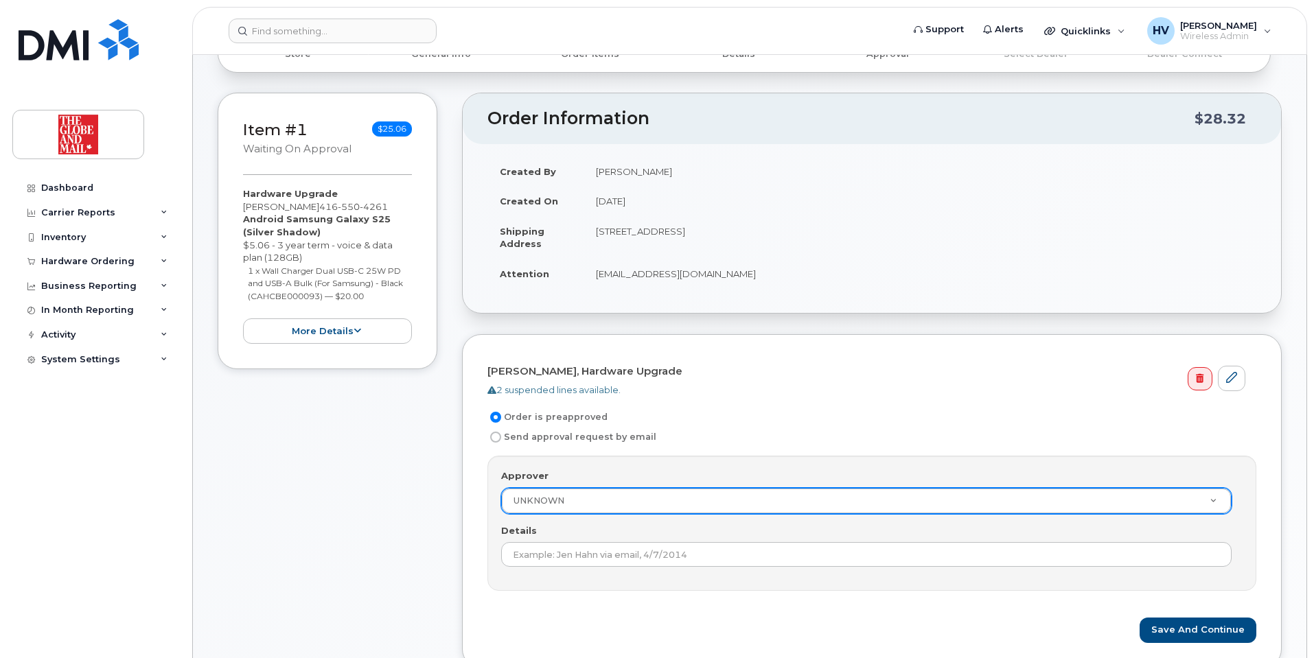
scroll to position [137, 0]
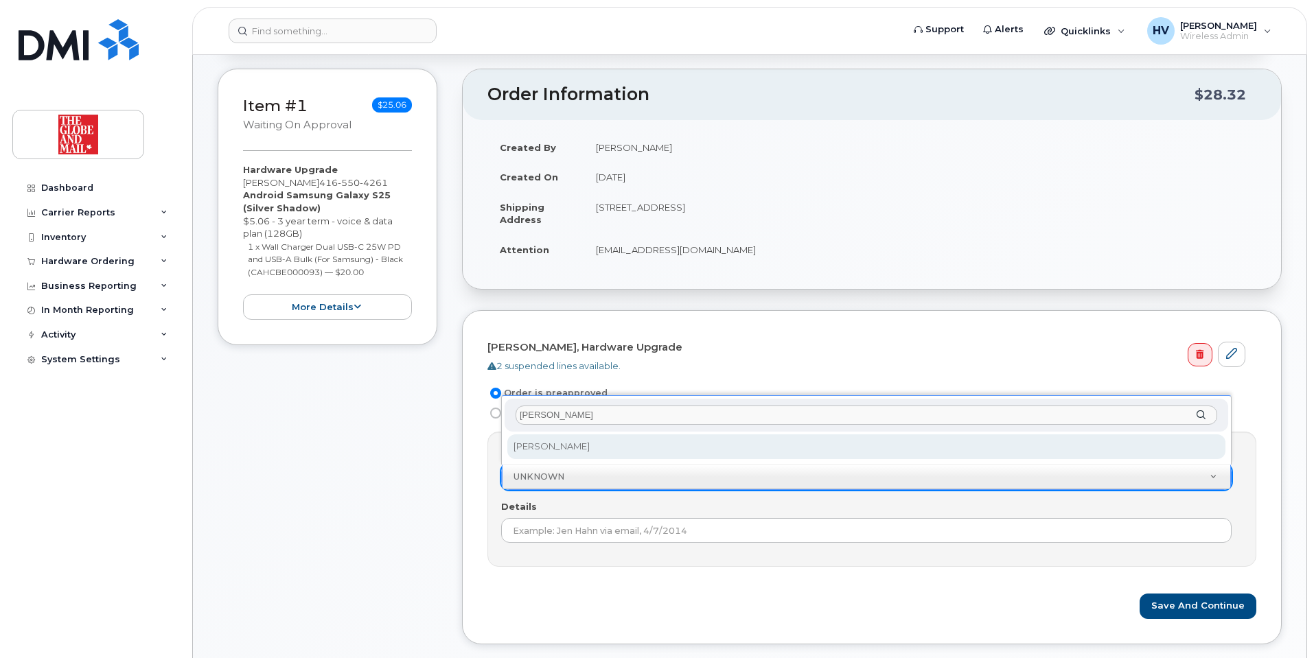
type input "[PERSON_NAME]"
select select "90381"
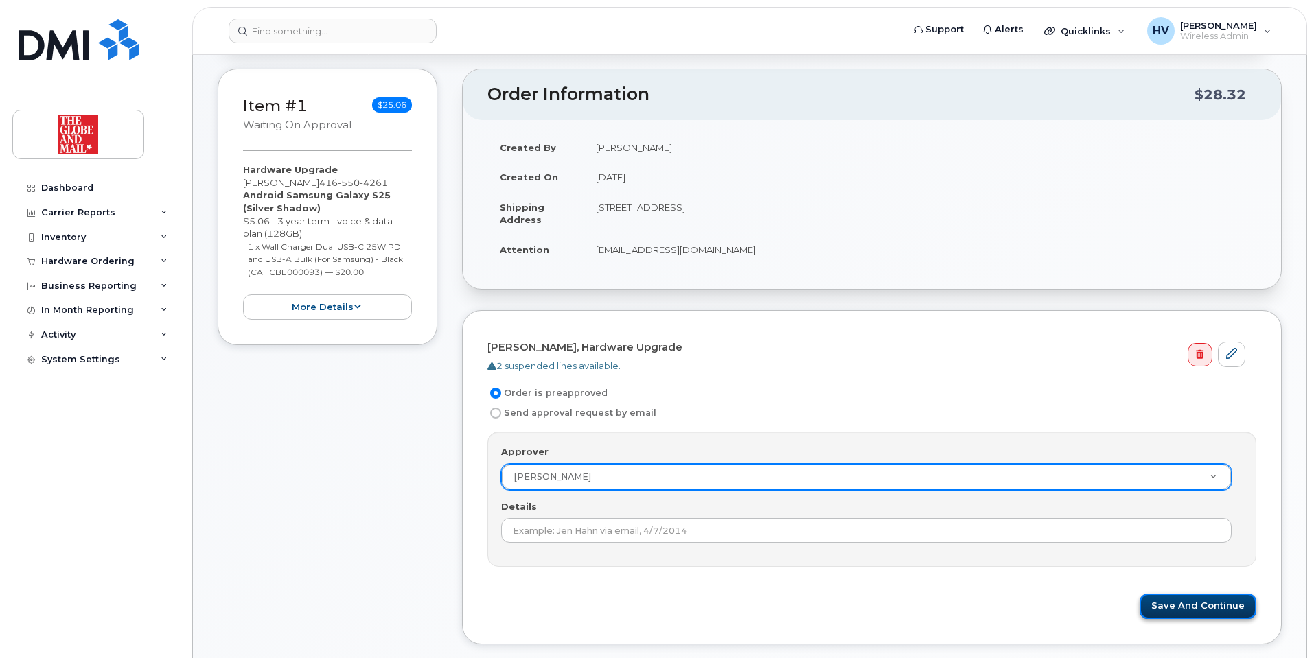
click at [1181, 599] on button "Save and Continue" at bounding box center [1198, 606] width 117 height 25
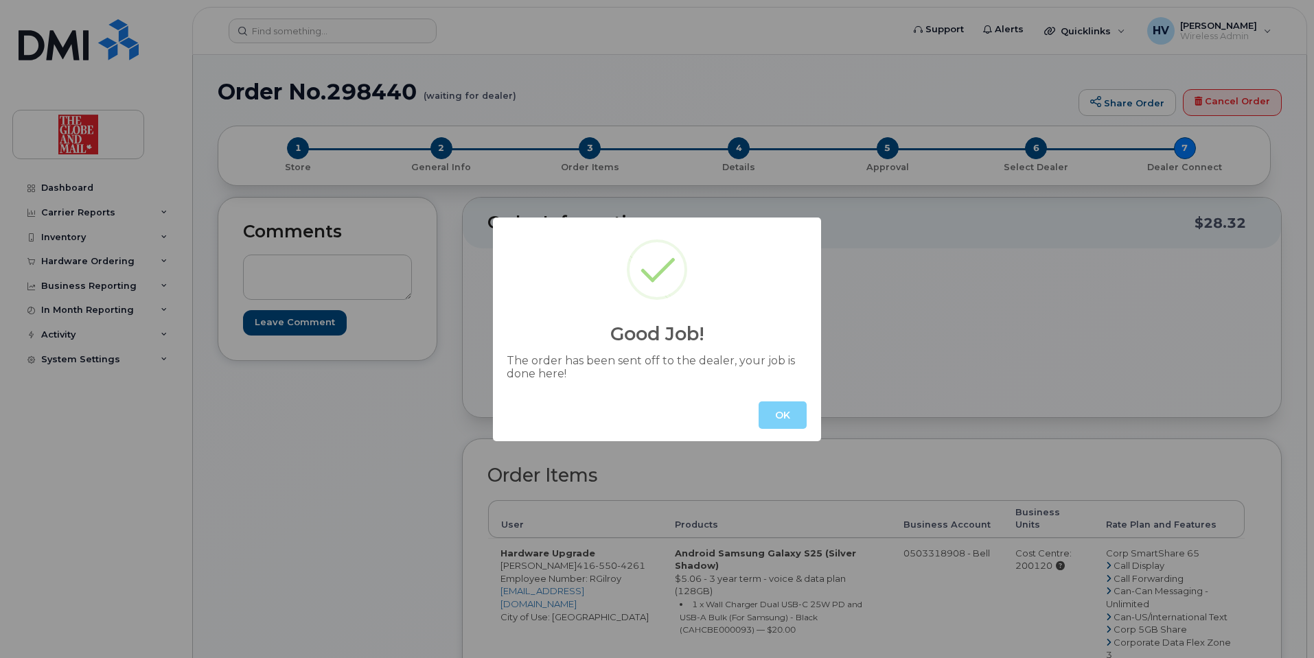
scroll to position [69, 0]
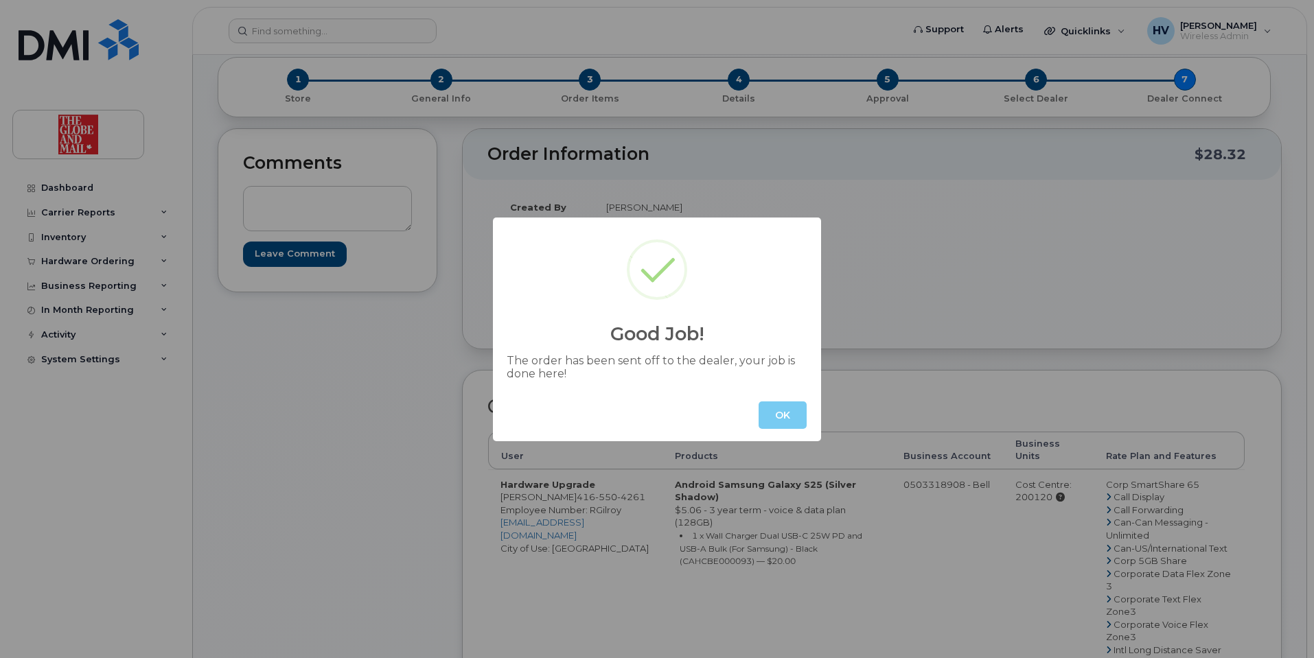
click at [775, 417] on button "OK" at bounding box center [783, 415] width 48 height 27
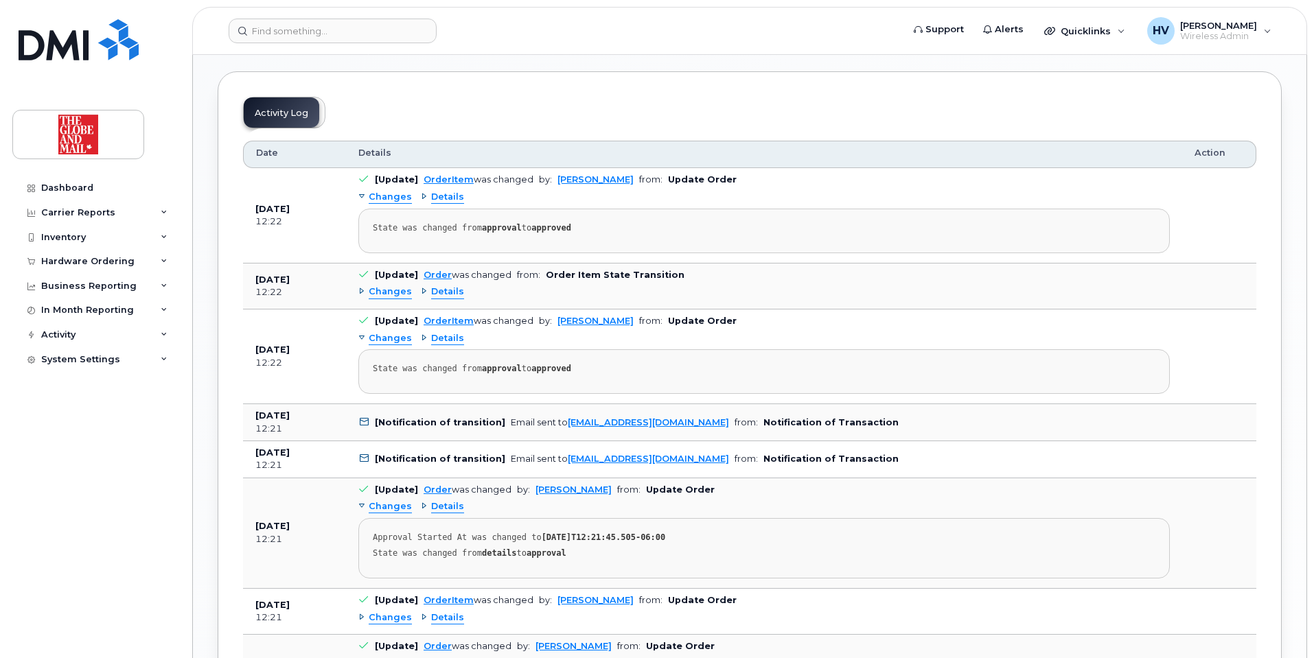
scroll to position [1304, 0]
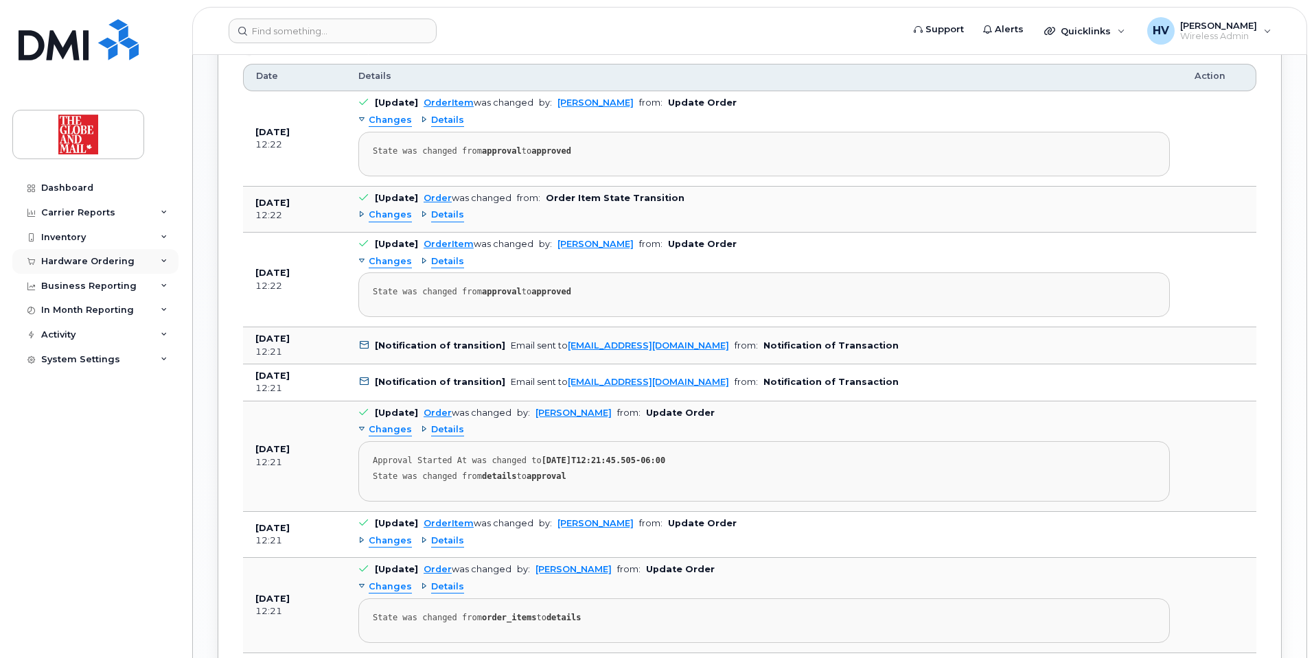
click at [89, 262] on div "Hardware Ordering" at bounding box center [87, 261] width 93 height 11
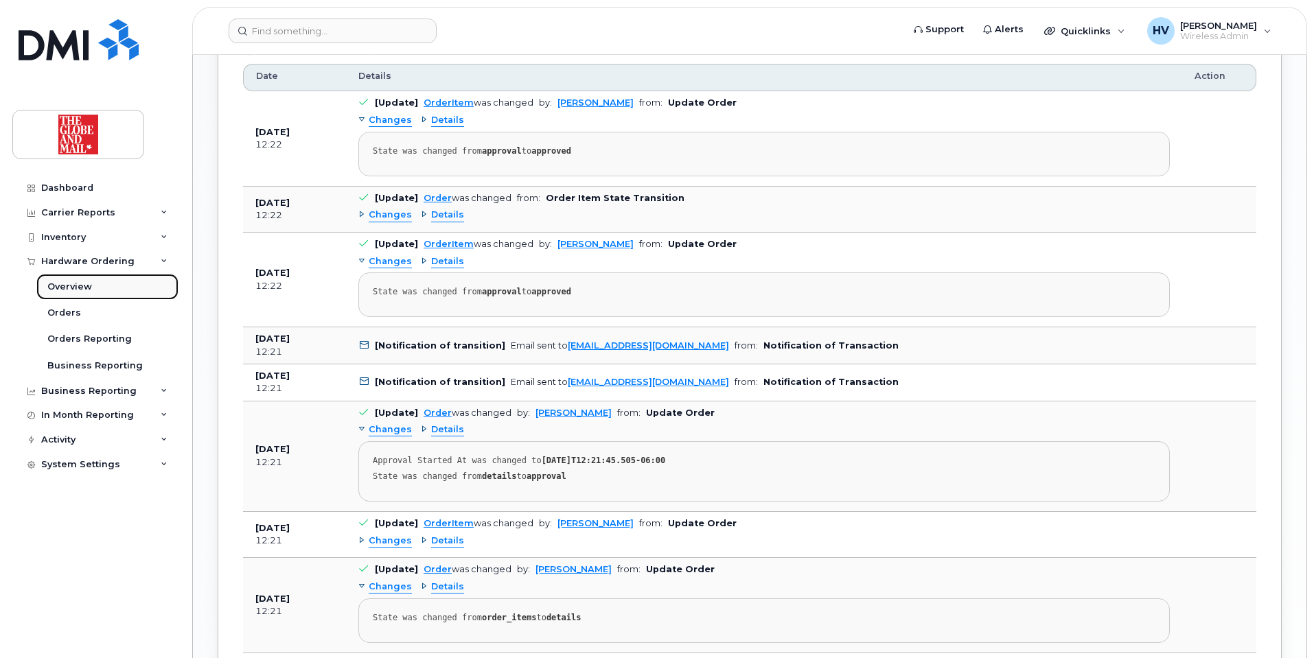
click at [76, 284] on div "Overview" at bounding box center [69, 287] width 45 height 12
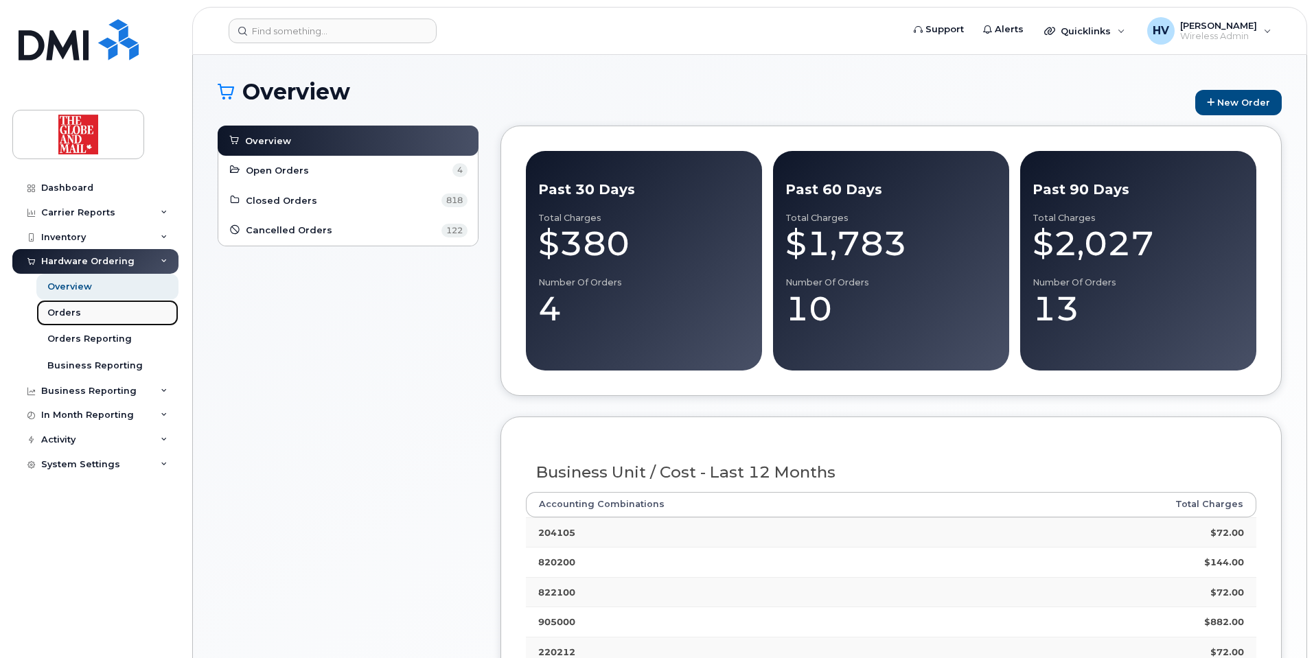
click at [71, 312] on div "Orders" at bounding box center [64, 313] width 34 height 12
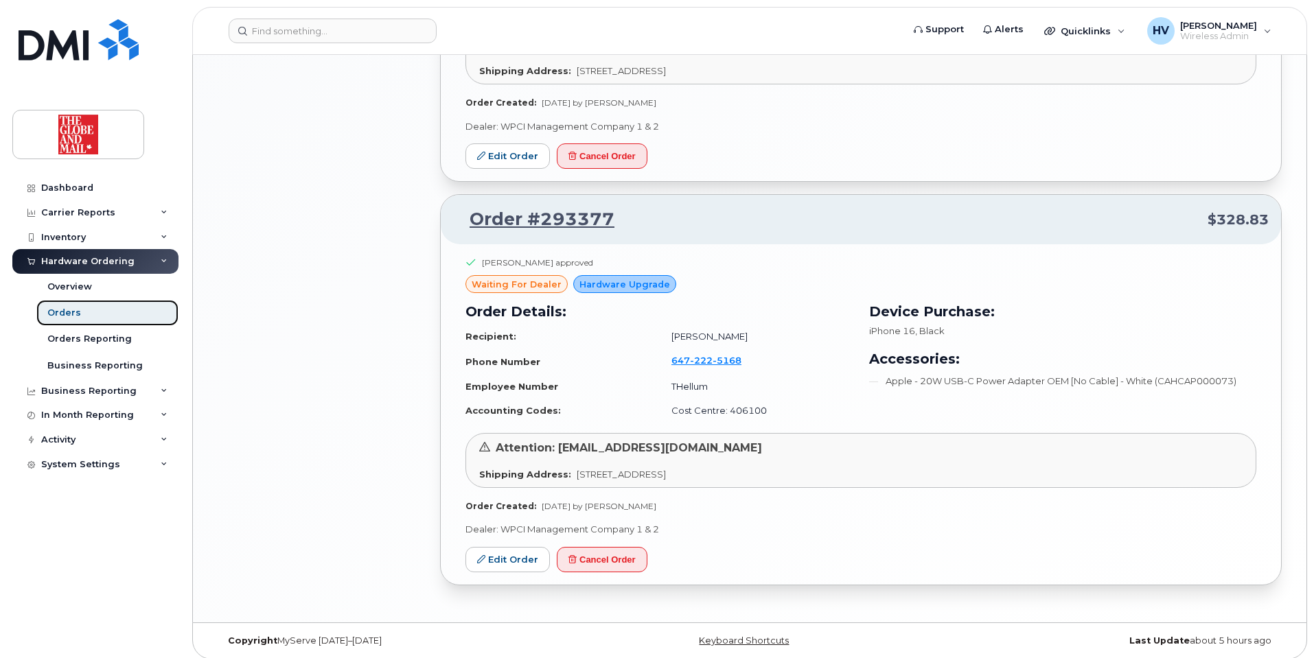
scroll to position [1175, 0]
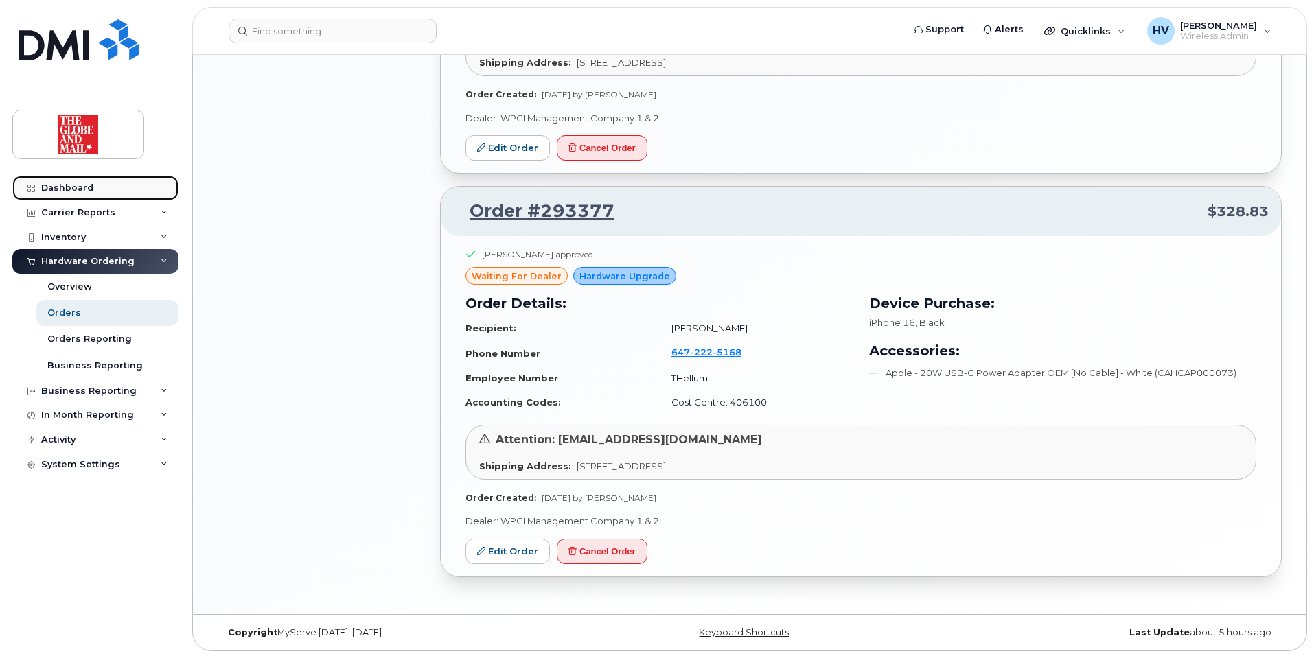
click at [67, 182] on link "Dashboard" at bounding box center [95, 188] width 166 height 25
